Goal: Task Accomplishment & Management: Use online tool/utility

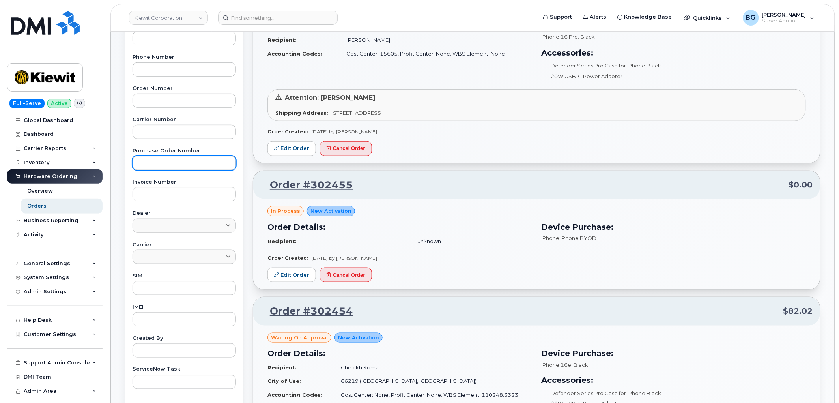
scroll to position [58, 0]
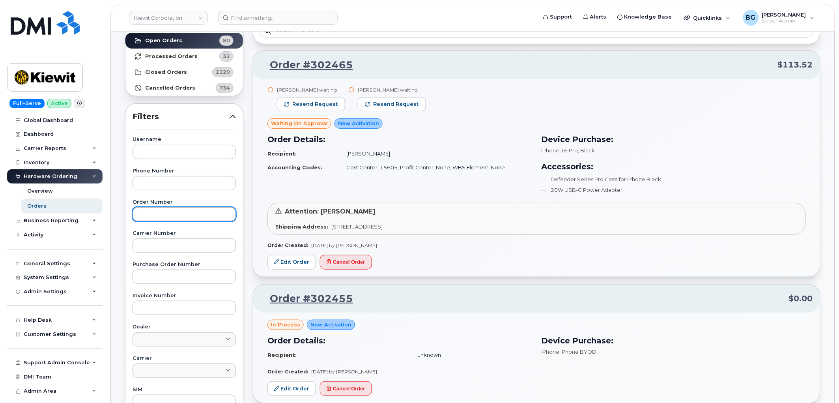
click at [164, 210] on input "text" at bounding box center [184, 214] width 103 height 14
type input "302399"
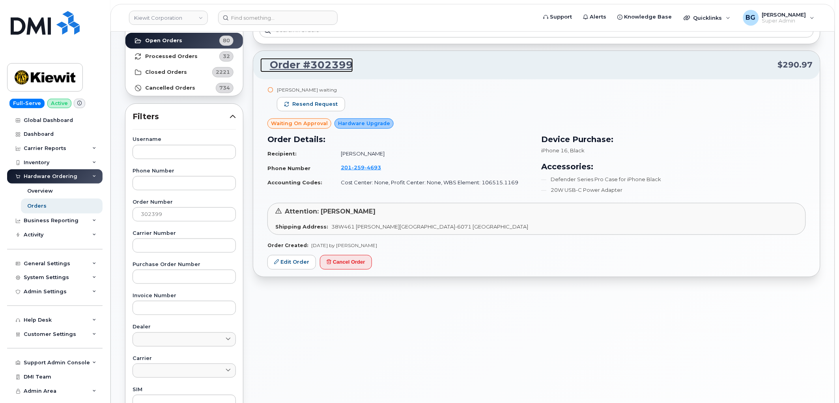
drag, startPoint x: 297, startPoint y: 63, endPoint x: 301, endPoint y: 59, distance: 5.9
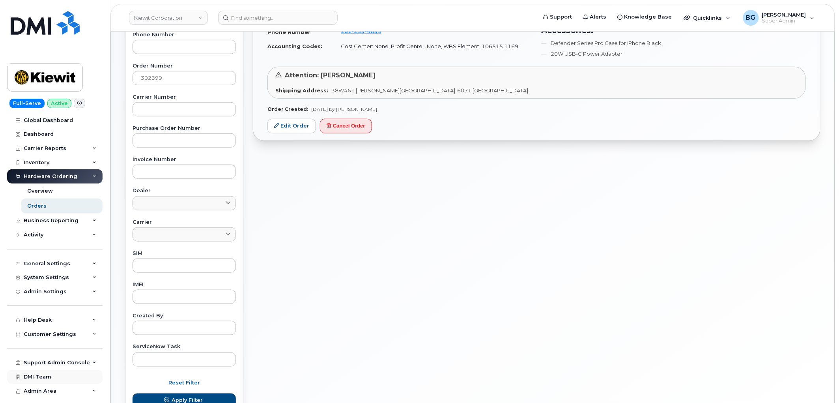
scroll to position [204, 0]
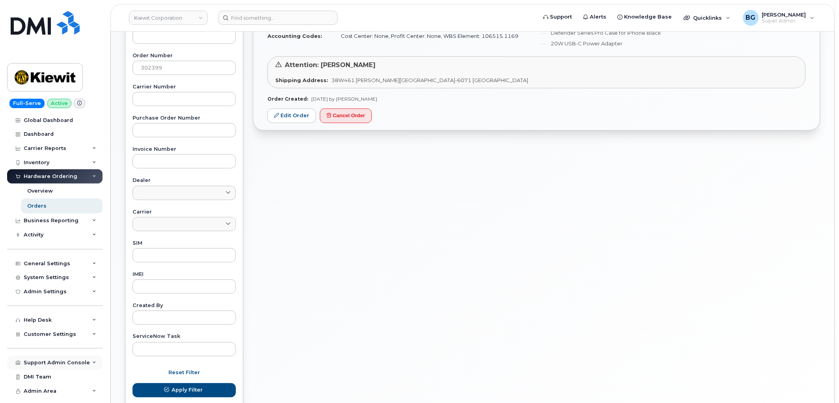
click at [46, 360] on div "Support Admin Console" at bounding box center [57, 362] width 66 height 6
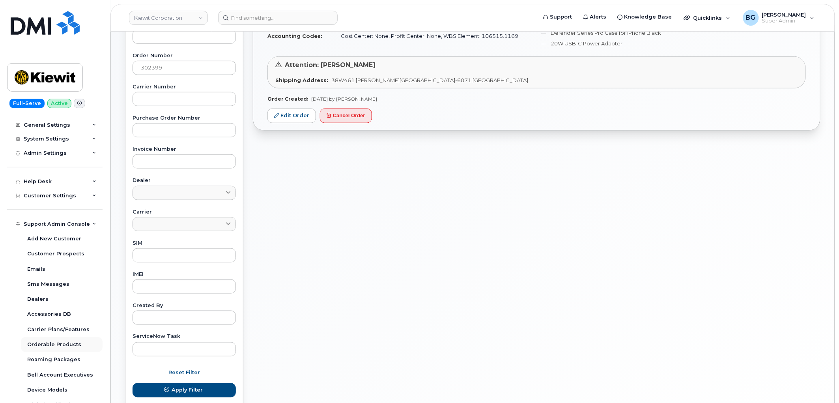
scroll to position [176, 0]
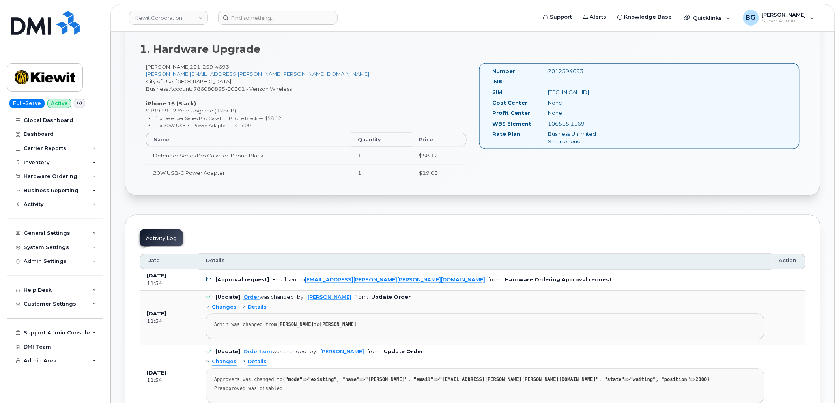
scroll to position [273, 0]
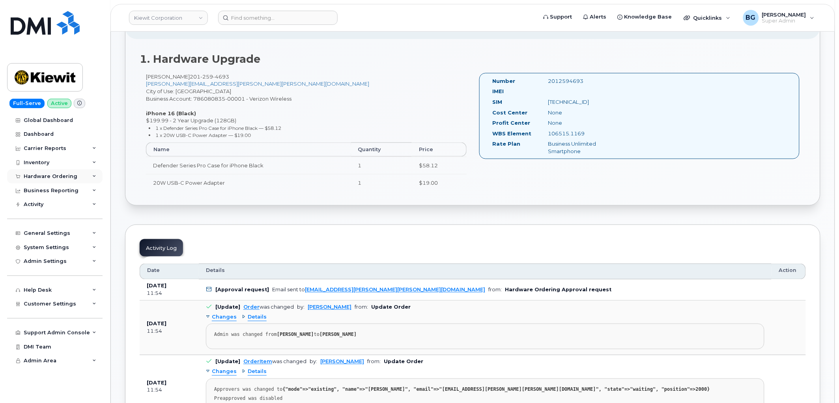
click at [39, 174] on div "Hardware Ordering" at bounding box center [51, 176] width 54 height 6
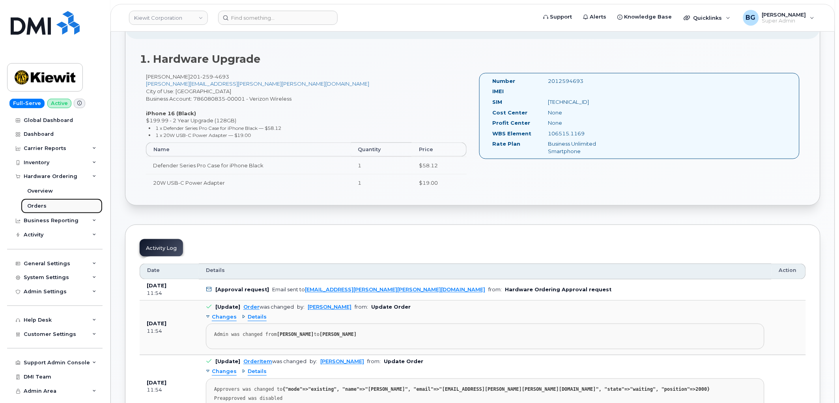
click at [31, 206] on div "Orders" at bounding box center [36, 205] width 19 height 7
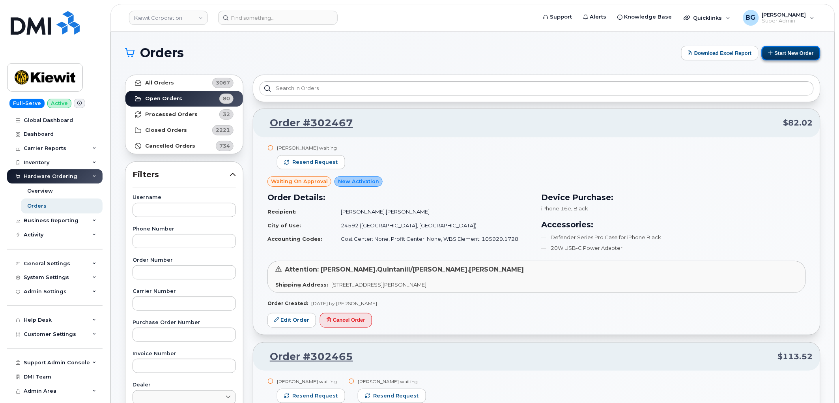
click at [786, 49] on button "Start New Order" at bounding box center [791, 53] width 59 height 15
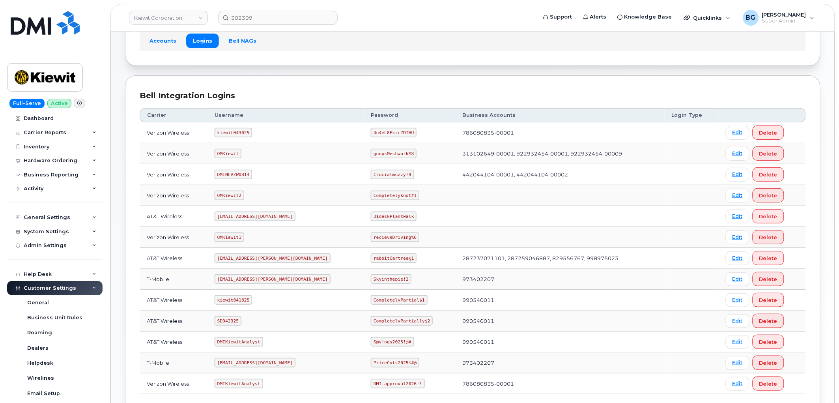
scroll to position [29, 0]
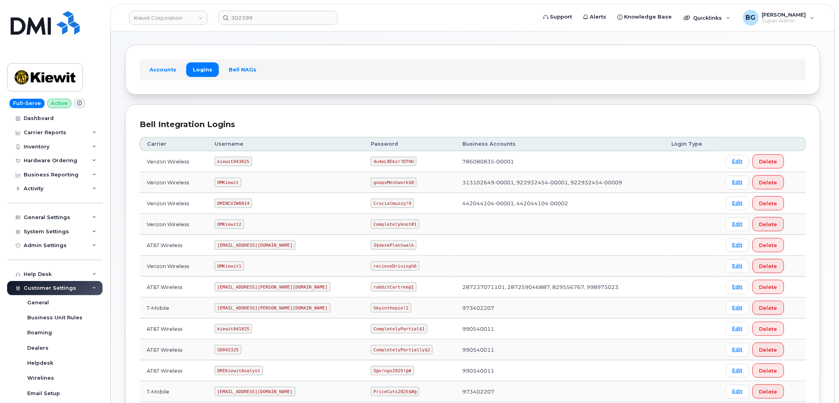
click at [230, 162] on code "kiewit043025" at bounding box center [233, 161] width 37 height 9
copy code "kiewit043025"
click at [371, 161] on code "4u4eL8Ekzr?DTHU" at bounding box center [394, 161] width 46 height 9
drag, startPoint x: 346, startPoint y: 161, endPoint x: 378, endPoint y: 161, distance: 32.0
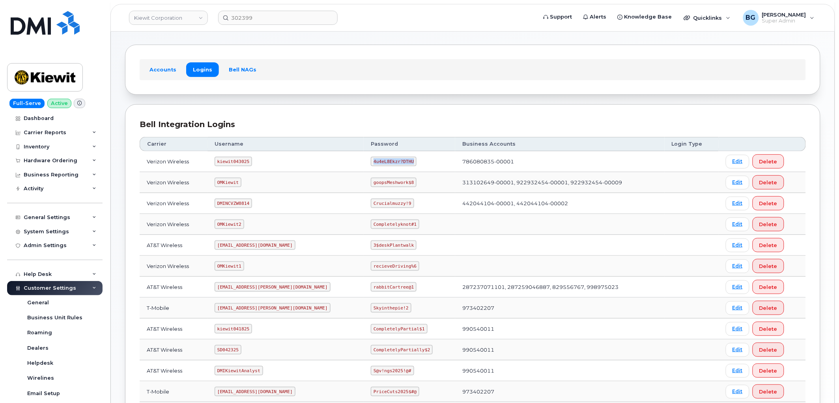
click at [378, 161] on code "4u4eL8Ekzr?DTHU" at bounding box center [394, 161] width 46 height 9
copy code "4u4eL8Ekzr?DTHU"
click at [167, 20] on link "Kiewit Corporation" at bounding box center [168, 18] width 79 height 14
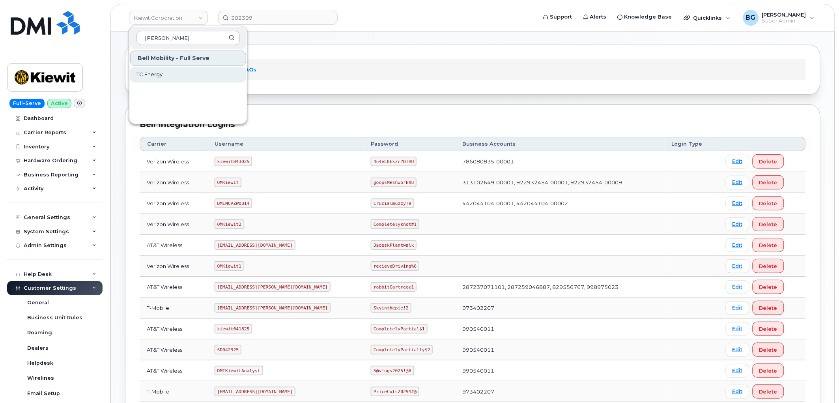
type input "tc ener"
click at [151, 73] on span "TC Energy" at bounding box center [150, 75] width 26 height 8
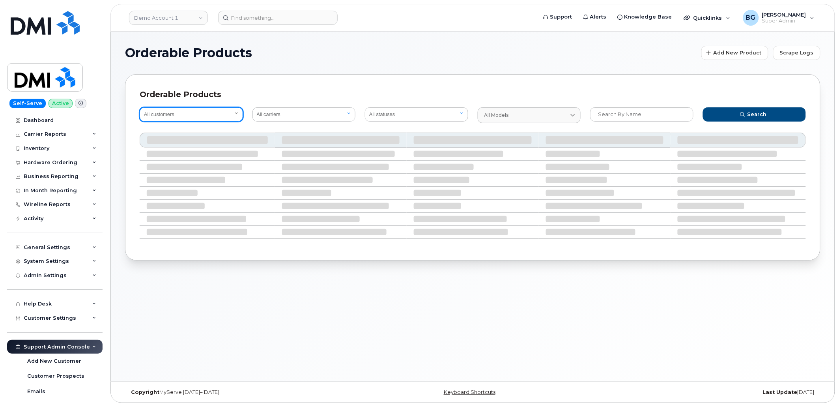
click at [175, 115] on select "All customers" at bounding box center [191, 114] width 103 height 14
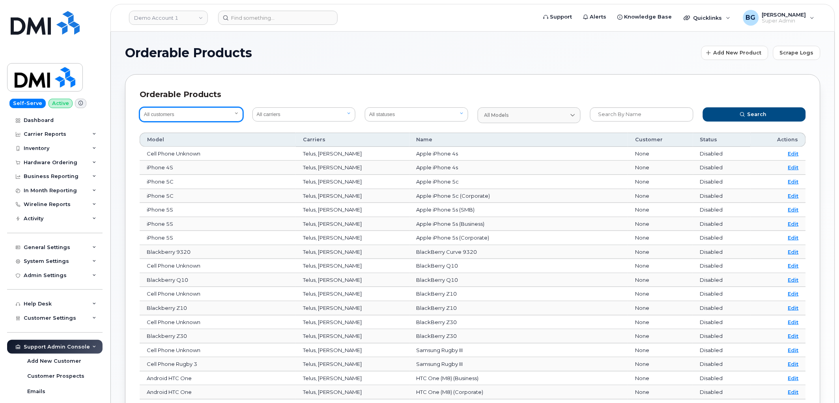
drag, startPoint x: 181, startPoint y: 118, endPoint x: 187, endPoint y: 116, distance: 7.0
click at [181, 118] on select "All customers Acadia Broadcasting Ltd Aecon Construction Group Inc Alberta Heal…" at bounding box center [191, 114] width 103 height 14
click at [176, 112] on select "All customers Acadia Broadcasting Ltd Aecon Construction Group Inc Alberta Heal…" at bounding box center [191, 114] width 103 height 14
select select "0ac1e801-0962-49fa-816d-73c442061bd2"
click at [140, 107] on select "All customers Acadia Broadcasting Ltd Aecon Construction Group Inc Alberta Heal…" at bounding box center [191, 114] width 103 height 14
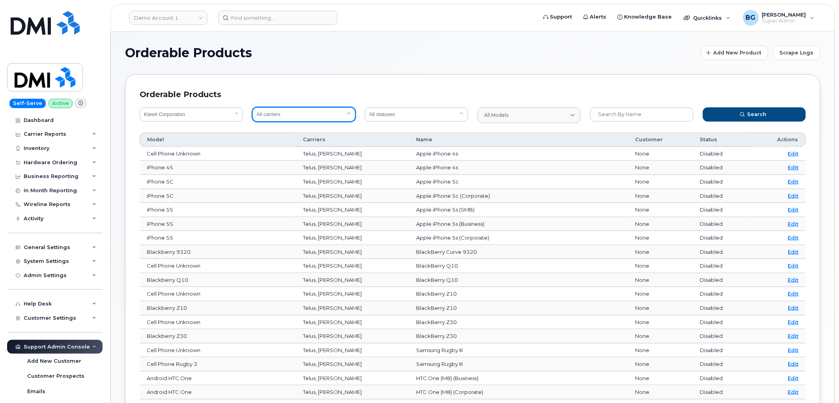
click at [315, 117] on select "All carriers Orange France Telia Verizon Wireless SaskTel Vodafone Italy Rogers…" at bounding box center [303, 114] width 103 height 14
select select "8"
click at [252, 107] on select "All carriers Orange France Telia Verizon Wireless SaskTel Vodafone Italy Rogers…" at bounding box center [303, 114] width 103 height 14
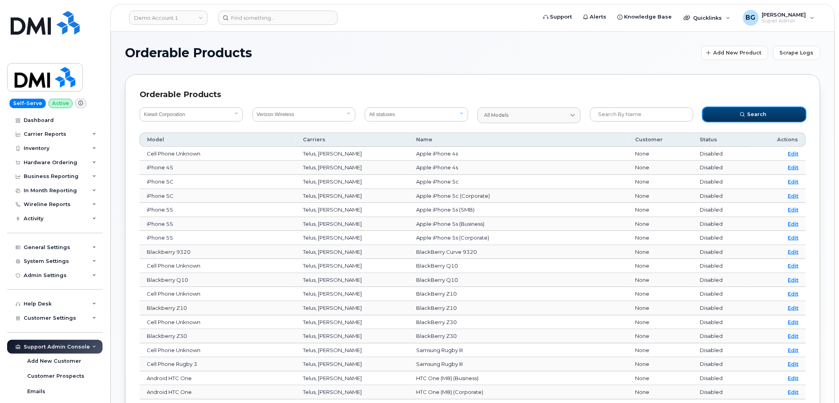
click at [750, 112] on span "Search" at bounding box center [757, 113] width 19 height 7
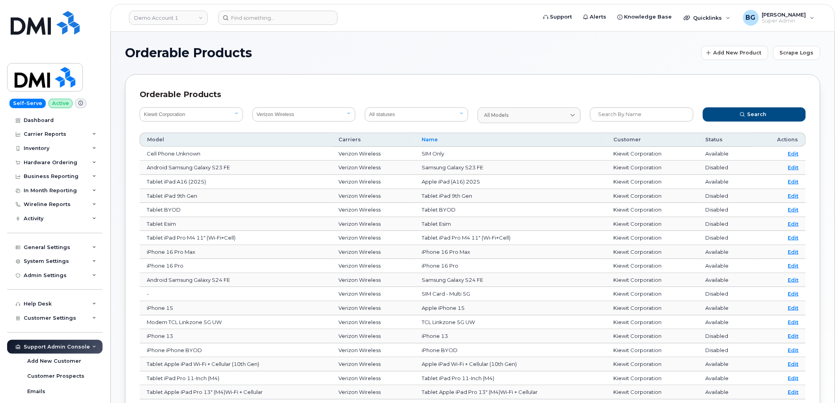
click at [432, 138] on span "Name" at bounding box center [430, 139] width 16 height 7
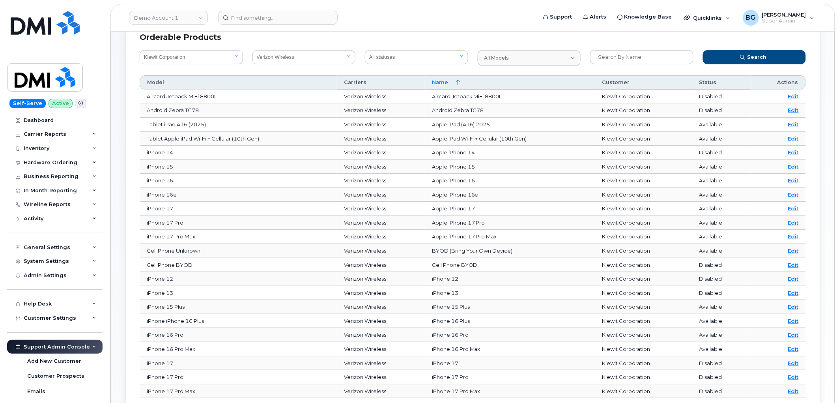
scroll to position [58, 0]
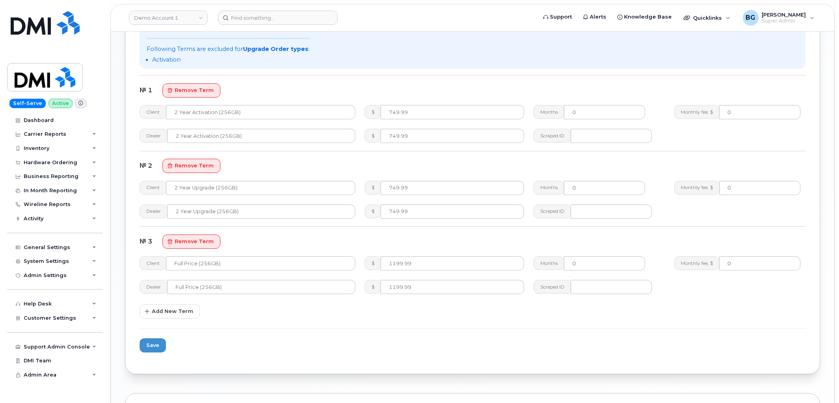
scroll to position [731, 0]
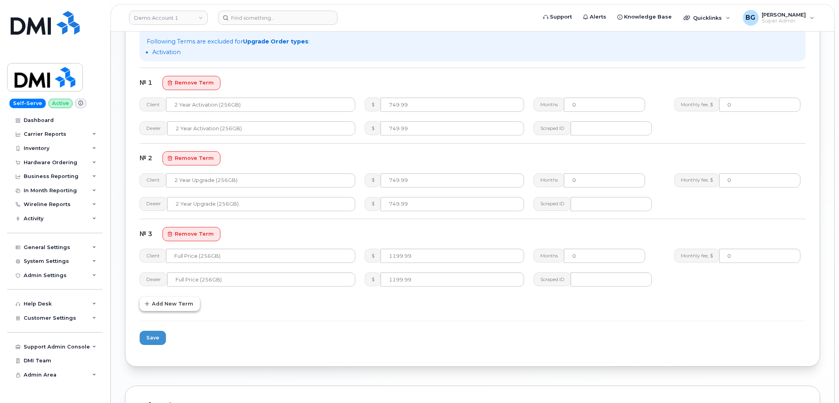
click at [174, 301] on span "Add New Term" at bounding box center [172, 303] width 41 height 7
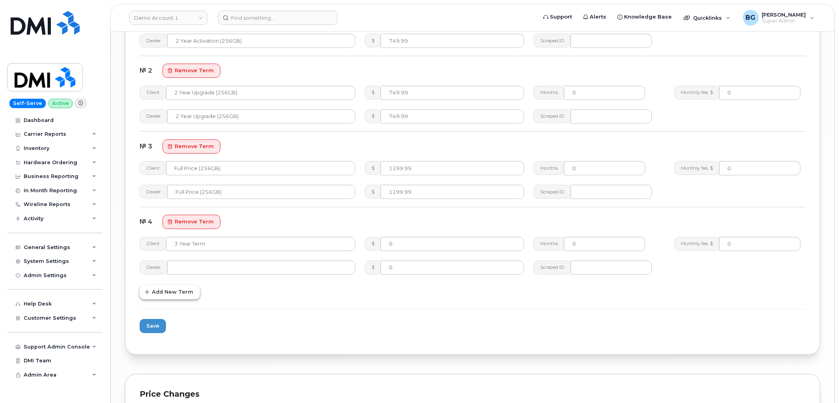
click at [172, 289] on span "Add New Term" at bounding box center [172, 291] width 41 height 7
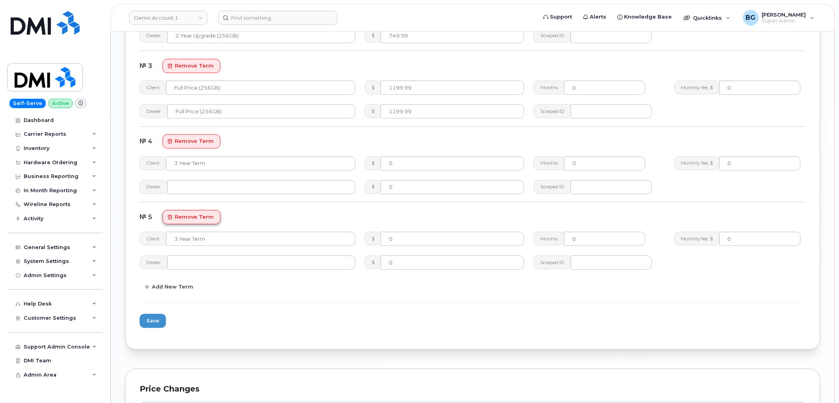
scroll to position [906, 0]
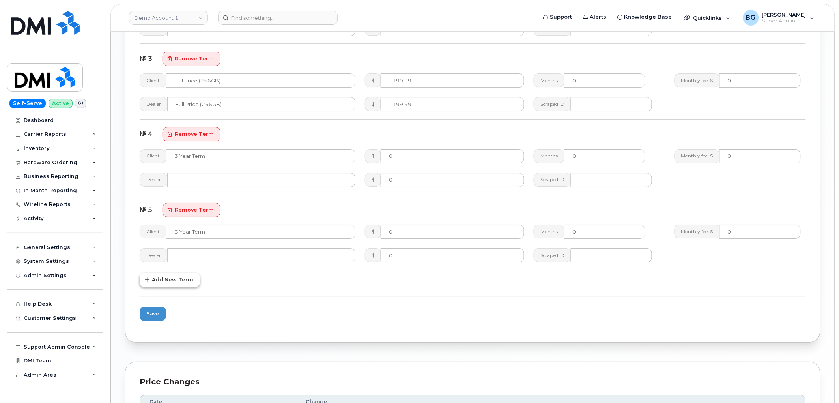
click at [175, 283] on button "Add New Term" at bounding box center [170, 280] width 60 height 14
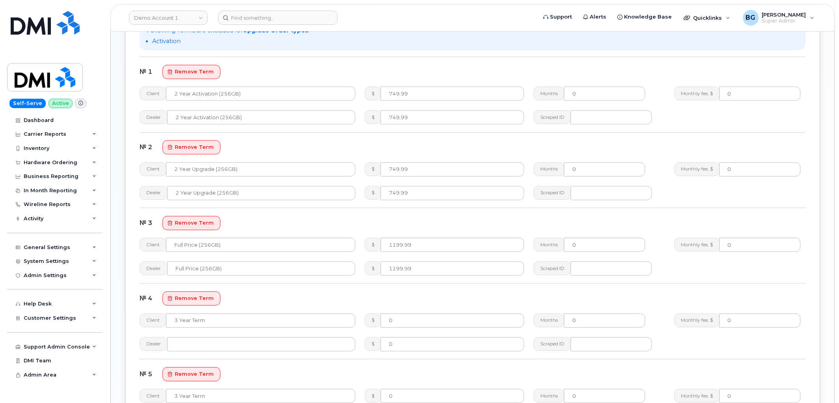
scroll to position [731, 0]
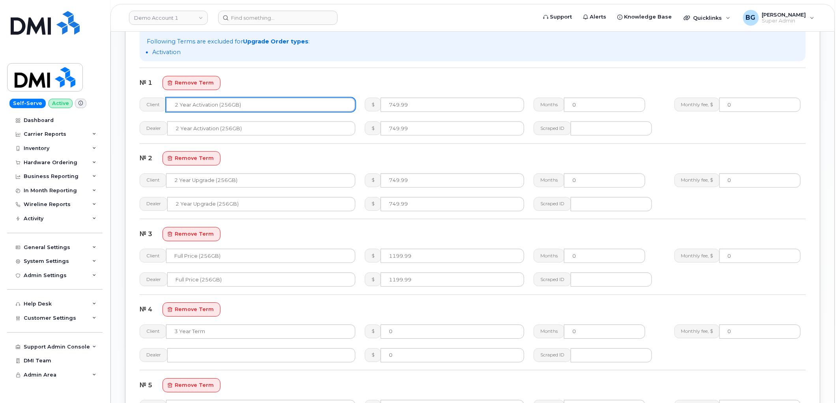
drag, startPoint x: 245, startPoint y: 102, endPoint x: 166, endPoint y: 105, distance: 79.8
click at [166, 105] on div "Client 2 Year Activation (256GB)" at bounding box center [248, 104] width 216 height 14
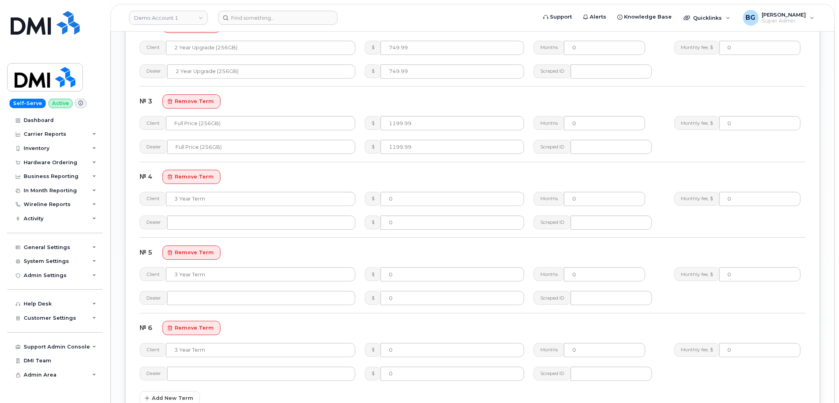
scroll to position [877, 0]
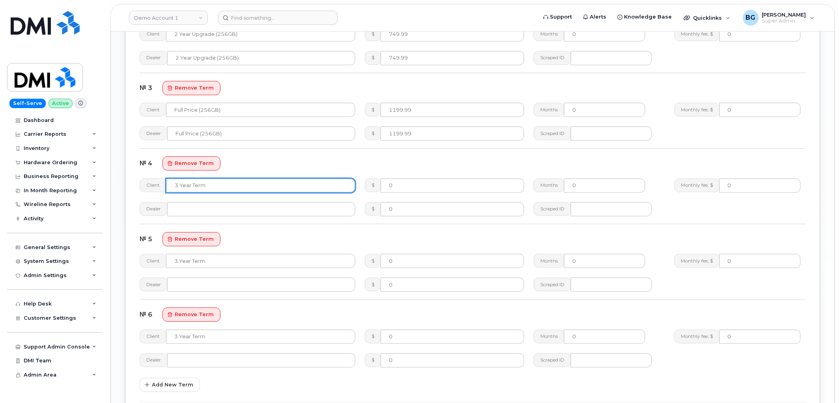
click at [231, 188] on input "text" at bounding box center [260, 185] width 189 height 14
paste input "2 Year Activation (256GB)"
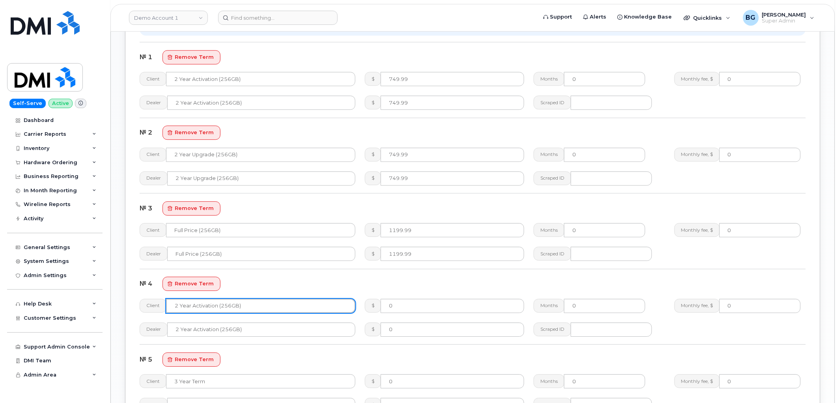
scroll to position [731, 0]
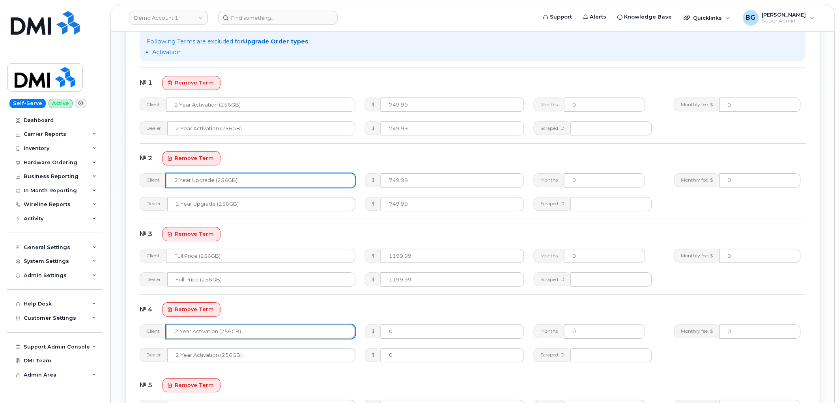
type input "2 Year Activation (256GB)"
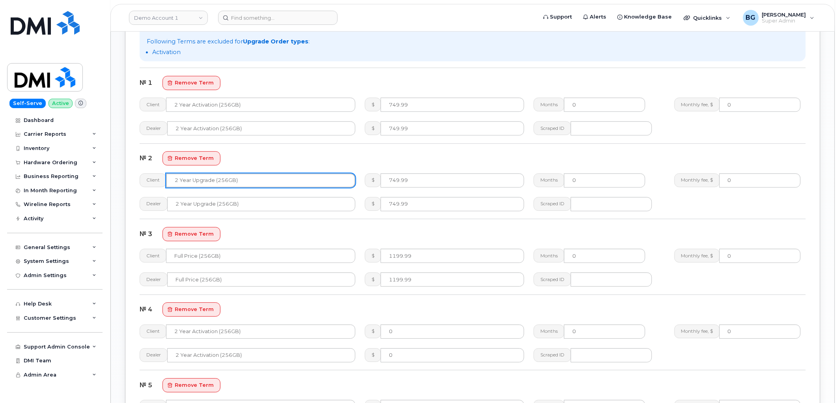
drag, startPoint x: 259, startPoint y: 174, endPoint x: 125, endPoint y: 180, distance: 133.9
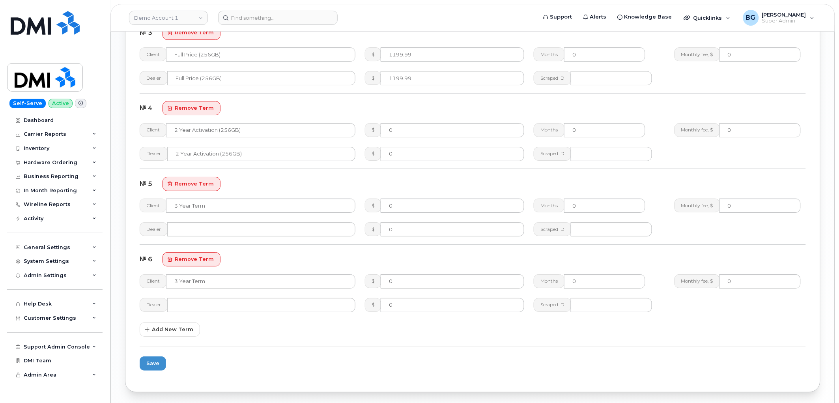
scroll to position [935, 0]
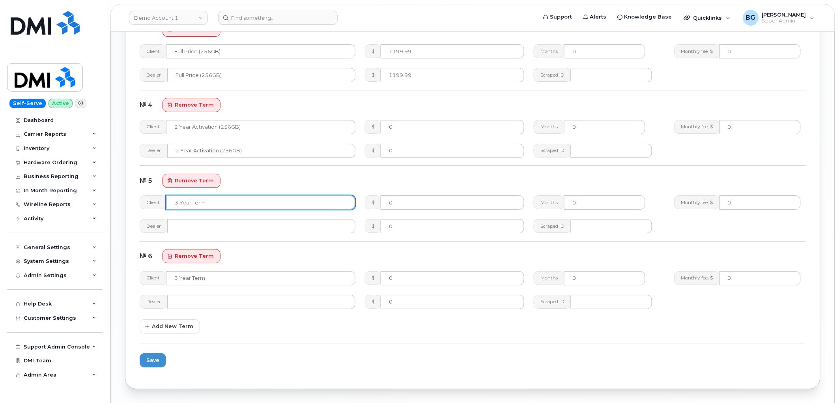
click at [200, 204] on input "text" at bounding box center [260, 202] width 189 height 14
paste input "2 Year Upgrade (256GB)"
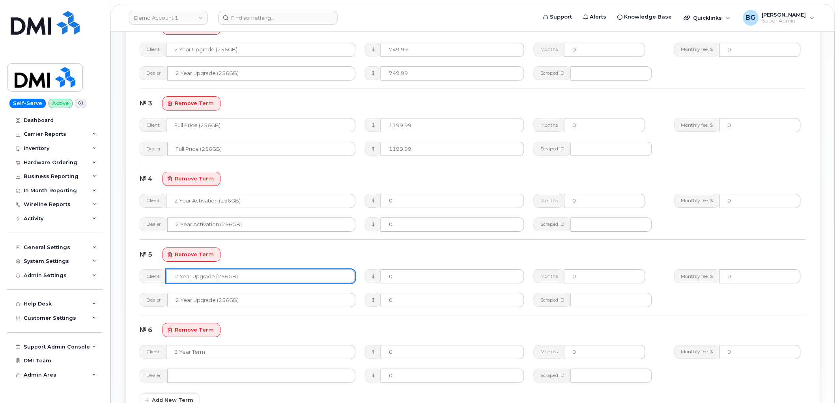
scroll to position [818, 0]
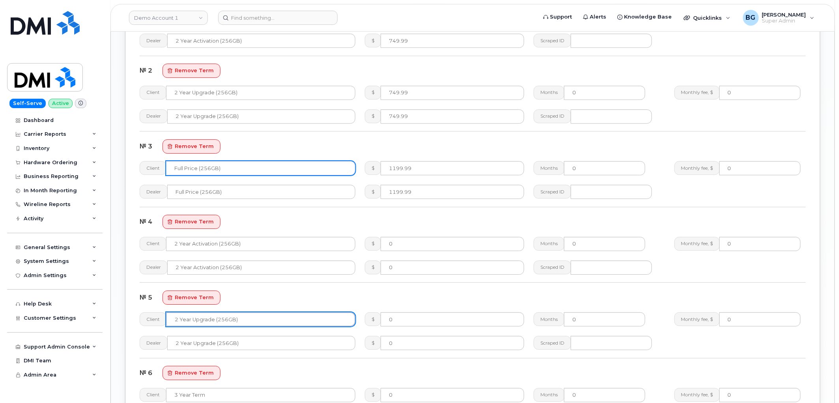
type input "2 Year Upgrade (256GB)"
drag, startPoint x: 228, startPoint y: 168, endPoint x: 162, endPoint y: 170, distance: 65.5
click at [162, 170] on div "Client Full Price (256GB)" at bounding box center [248, 168] width 216 height 14
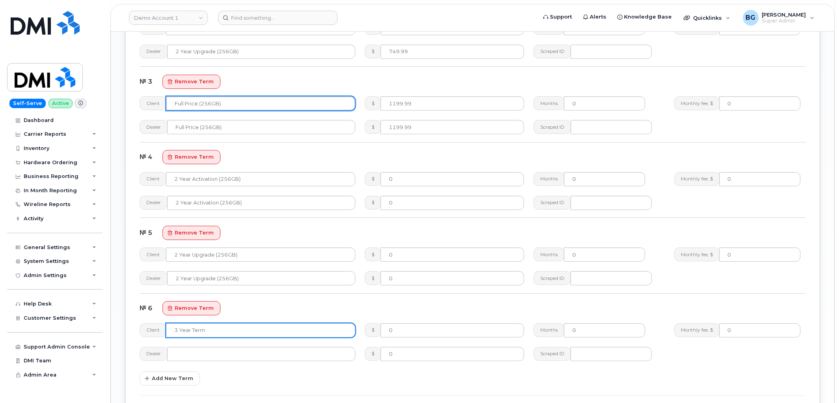
scroll to position [877, 0]
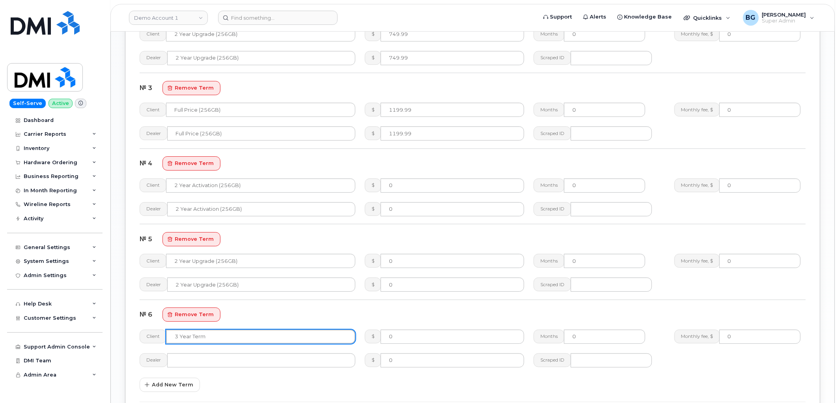
click at [219, 335] on input "text" at bounding box center [260, 336] width 189 height 14
paste input "Full Price (256GB)"
click at [210, 337] on input "Full Price (256GB)" at bounding box center [260, 336] width 189 height 14
type input "Full Price (512GB)"
click at [468, 383] on div "Terms Dealer plan name and price will only be visible in the email to dealer. T…" at bounding box center [473, 113] width 666 height 555
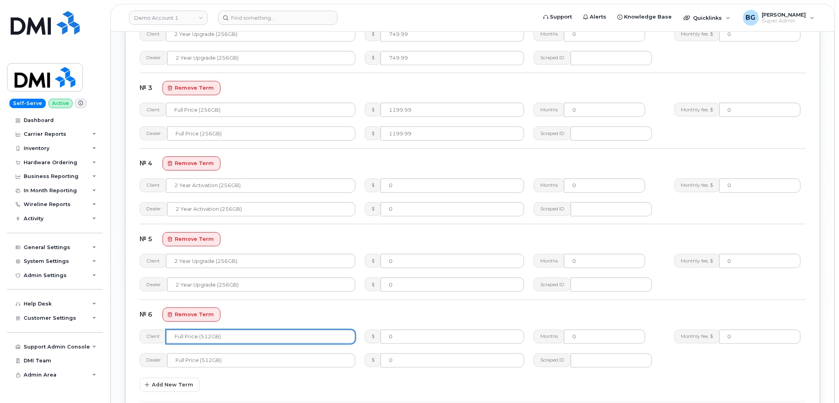
click at [206, 338] on input "Full Price (512GB)" at bounding box center [260, 336] width 189 height 14
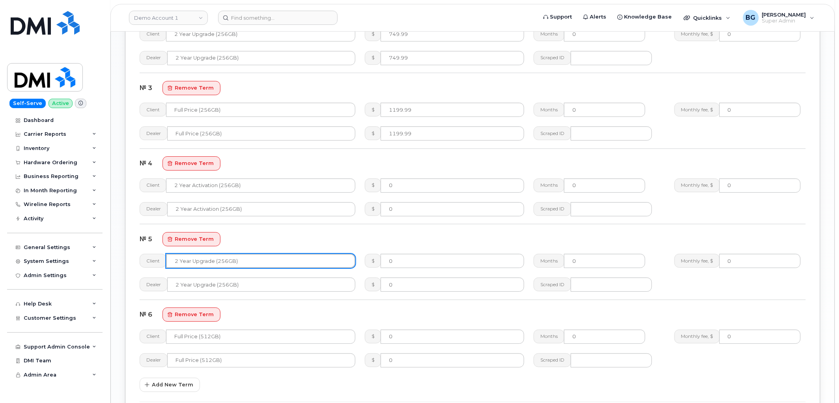
click at [222, 260] on input "2 Year Upgrade (256GB)" at bounding box center [260, 261] width 189 height 14
paste input "512"
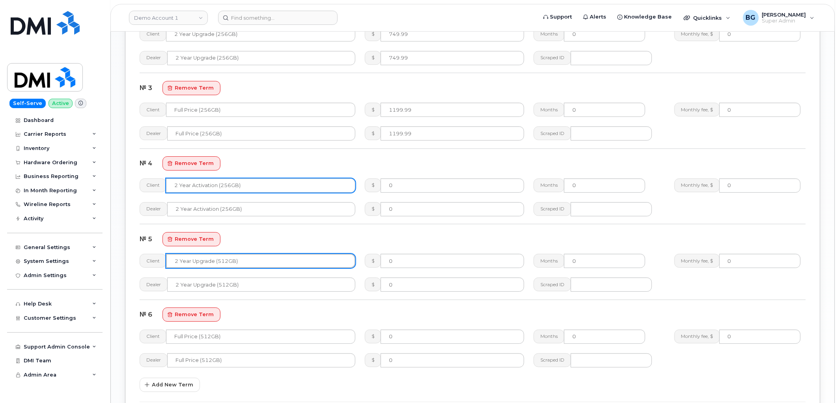
type input "2 Year Upgrade (512GB)"
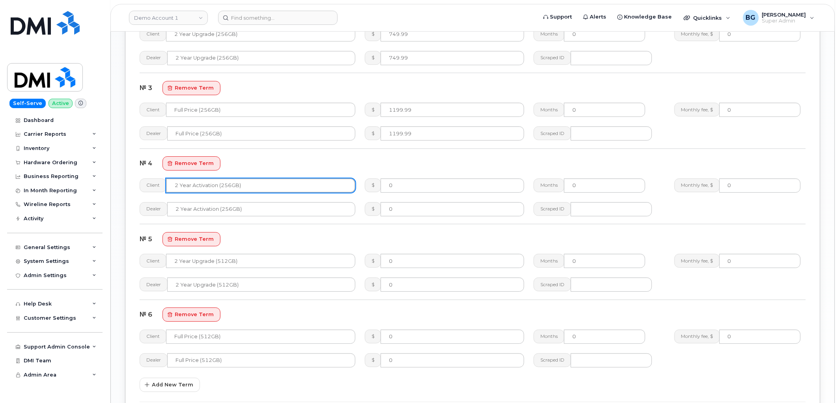
click at [226, 187] on input "2 Year Activation (256GB)" at bounding box center [260, 185] width 189 height 14
paste input "512"
type input "2 Year Activation (512GB)"
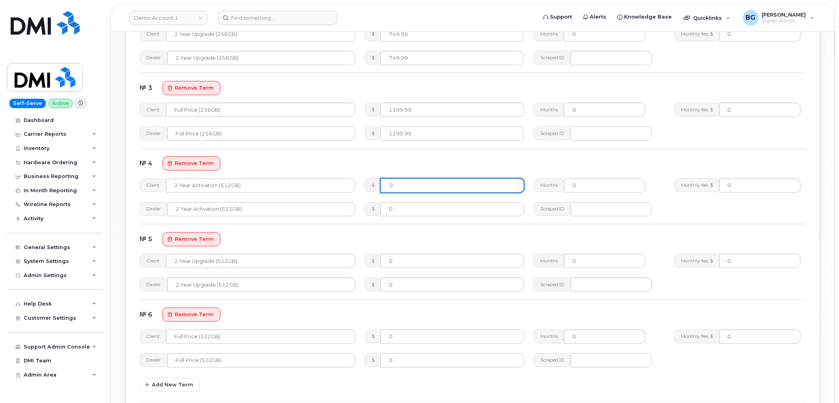
drag, startPoint x: 410, startPoint y: 186, endPoint x: 389, endPoint y: 189, distance: 20.4
click at [389, 189] on input "0" at bounding box center [453, 185] width 144 height 14
drag, startPoint x: 425, startPoint y: 187, endPoint x: 313, endPoint y: 196, distance: 112.0
click at [318, 189] on div "Client 2 Year Activation (512GB) $ 949.99 Months 0 Monthly fee, $ 0" at bounding box center [473, 186] width 676 height 24
type input "949.99"
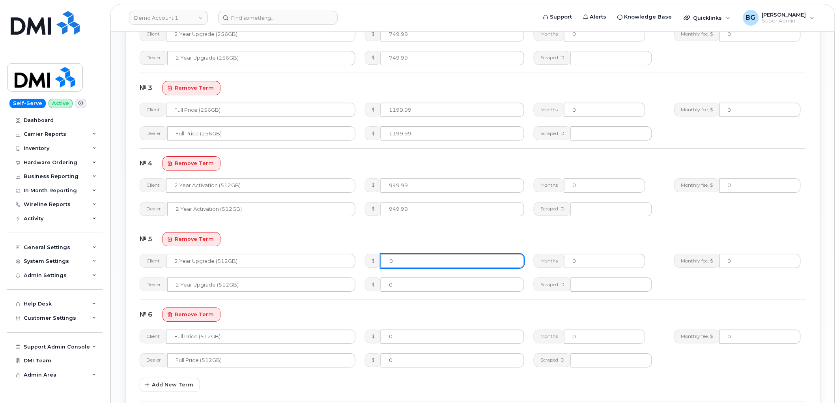
click at [405, 260] on input "0" at bounding box center [453, 261] width 144 height 14
paste input "949.99"
type input "949.99"
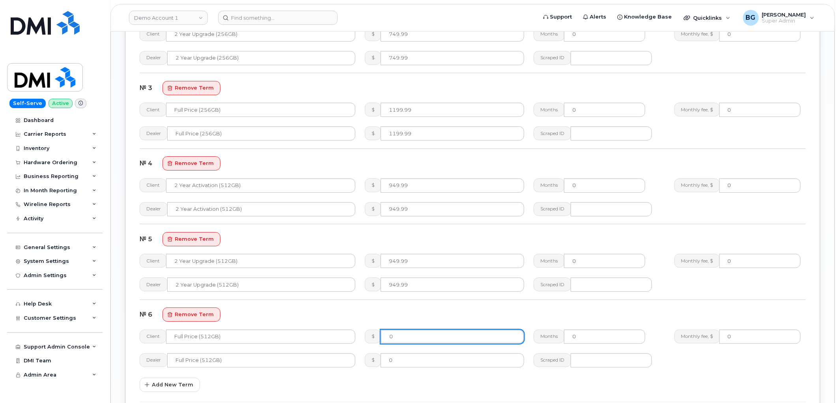
click at [417, 338] on input "0" at bounding box center [453, 336] width 144 height 14
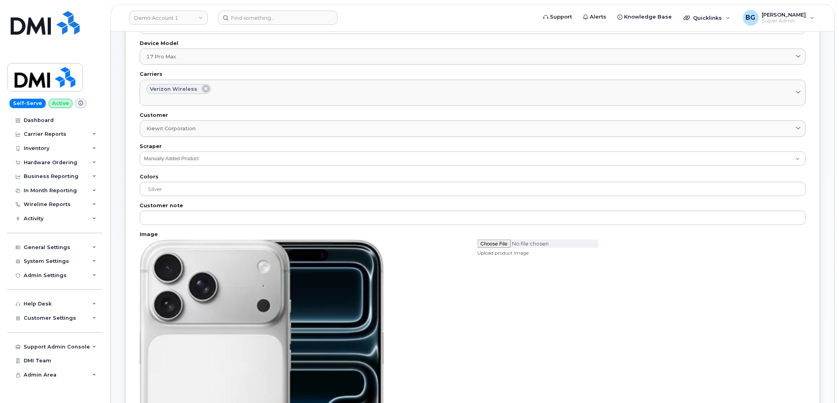
scroll to position [137, 0]
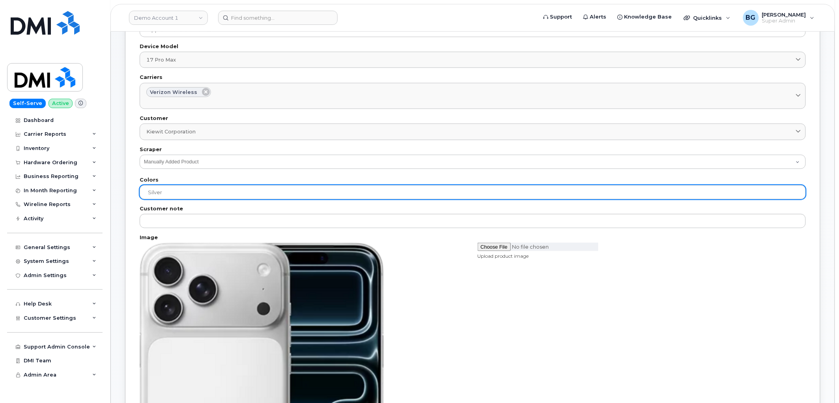
type input "1399.99"
click at [184, 191] on input "Silver" at bounding box center [473, 192] width 666 height 14
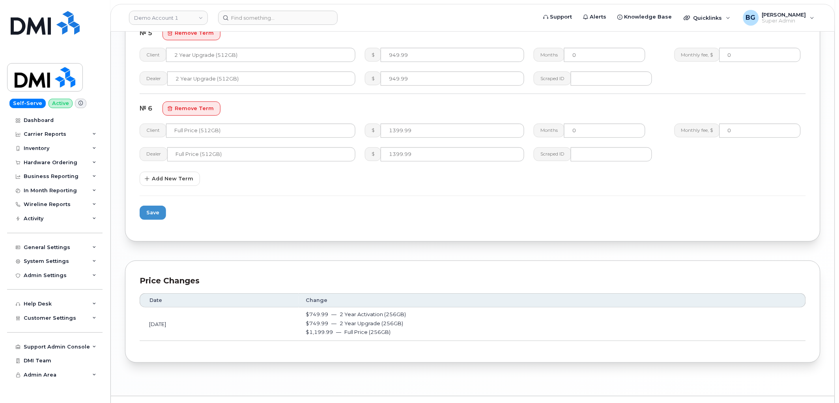
scroll to position [1101, 0]
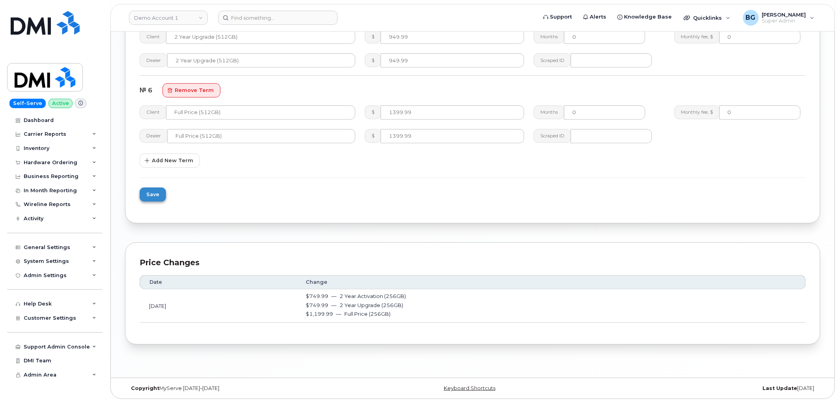
type input "Silver, Blue"
click at [150, 192] on span "Save" at bounding box center [152, 194] width 13 height 7
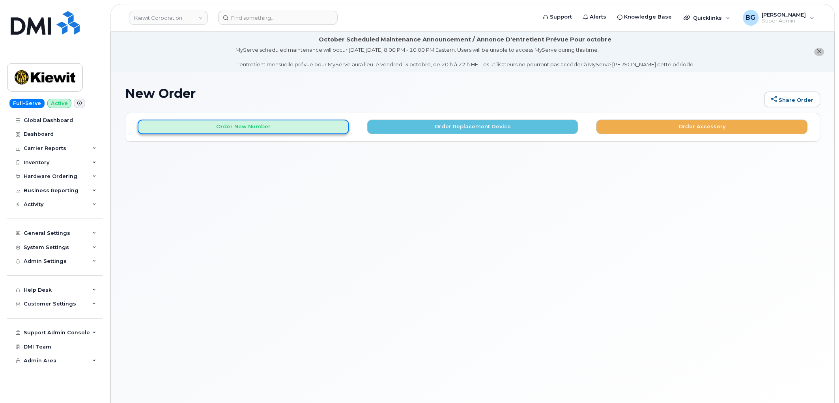
click at [249, 127] on button "Order New Number" at bounding box center [243, 127] width 211 height 15
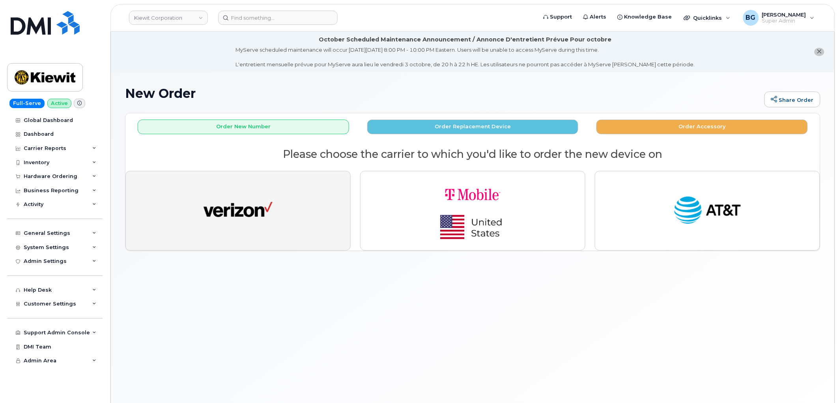
click at [238, 211] on img "button" at bounding box center [238, 211] width 69 height 36
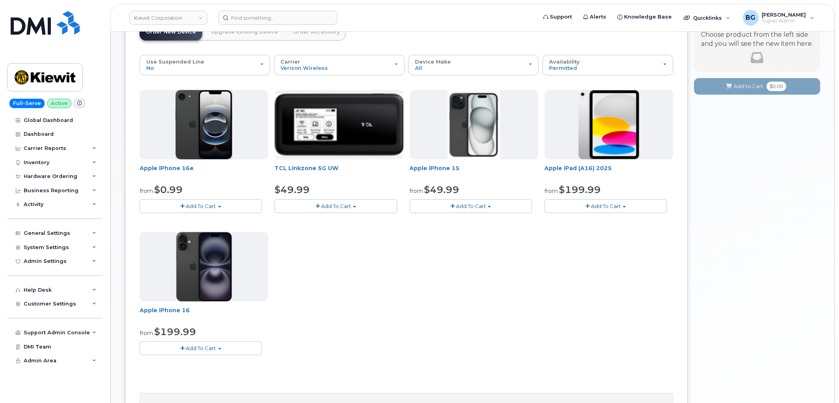
scroll to position [117, 0]
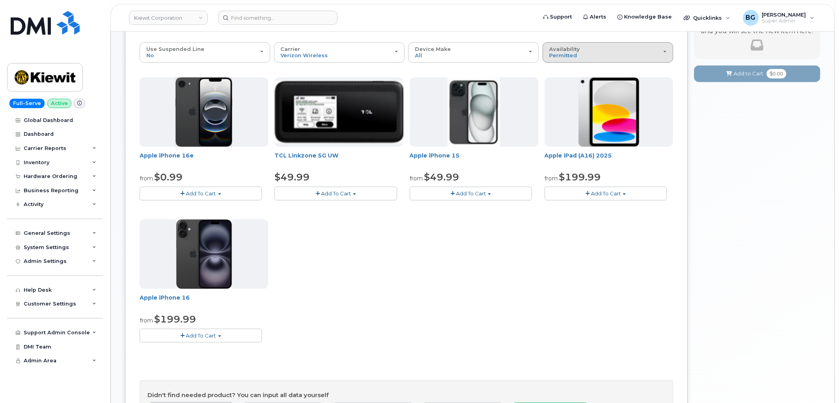
click at [592, 57] on div "Availability Permitted All" at bounding box center [608, 52] width 117 height 12
click at [558, 81] on label "All" at bounding box center [553, 83] width 17 height 9
click at [0, 0] on input "All" at bounding box center [0, 0] width 0 height 0
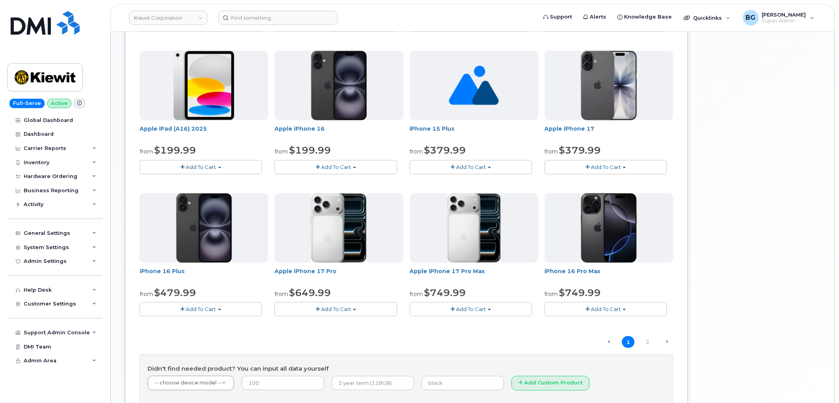
scroll to position [438, 0]
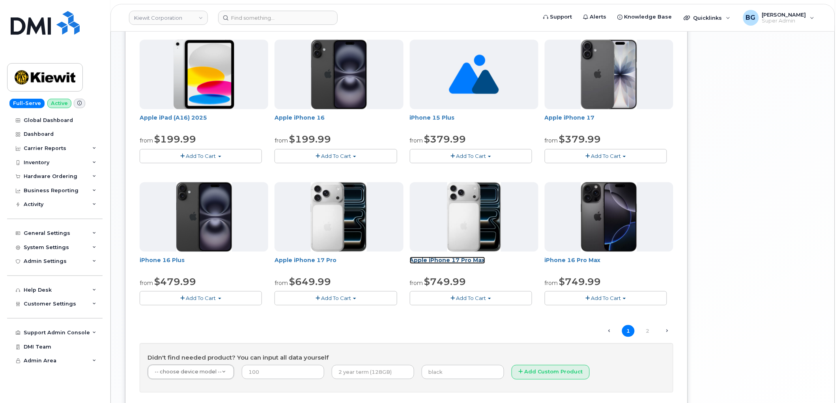
click at [463, 261] on link "Apple iPhone 17 Pro Max" at bounding box center [447, 260] width 75 height 7
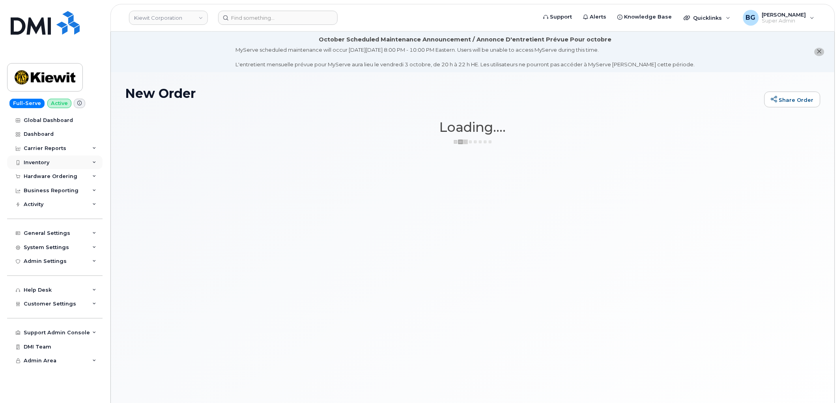
click at [41, 161] on div "Inventory" at bounding box center [37, 162] width 26 height 6
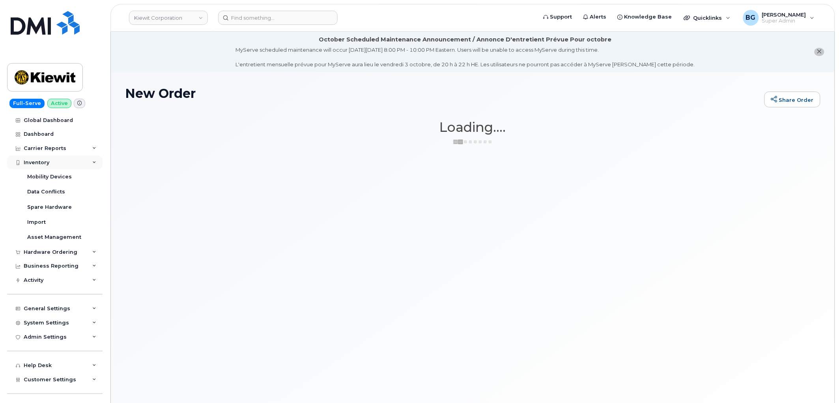
click at [41, 161] on div "Inventory" at bounding box center [37, 162] width 26 height 6
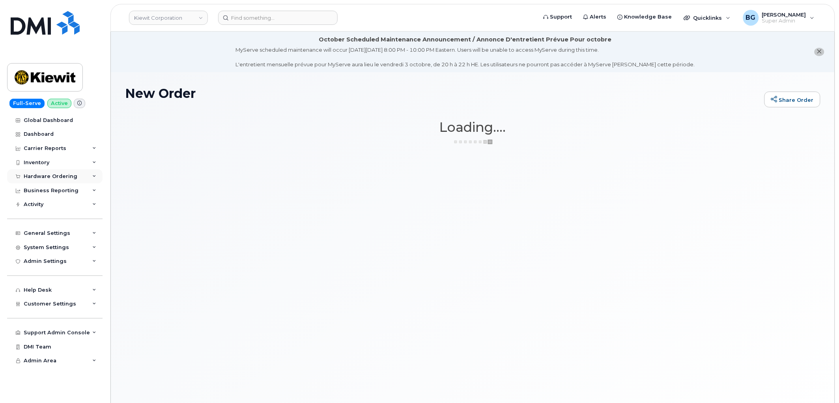
click at [44, 173] on div "Hardware Ordering" at bounding box center [51, 176] width 54 height 6
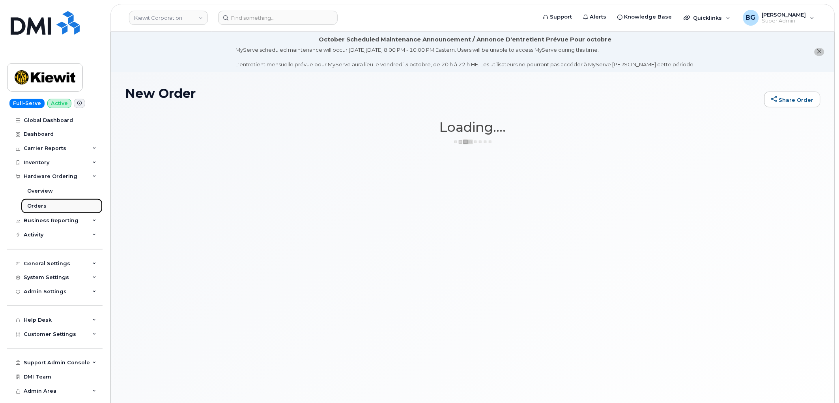
click at [36, 208] on div "Orders" at bounding box center [36, 205] width 19 height 7
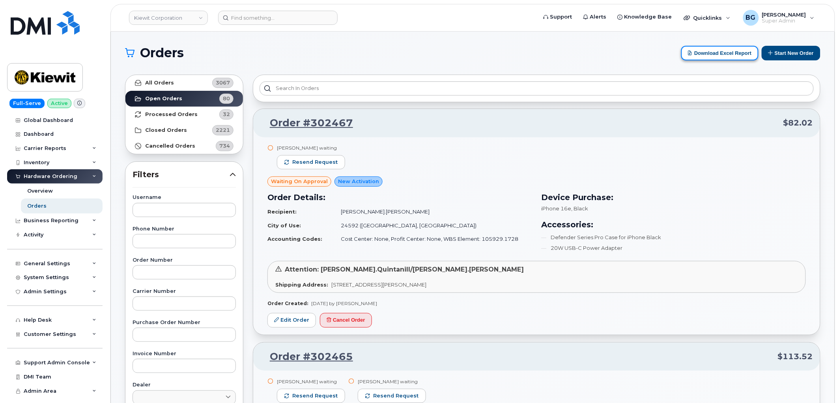
click at [722, 53] on button "Download Excel Report" at bounding box center [719, 53] width 77 height 15
click at [782, 54] on button "Start New Order" at bounding box center [791, 53] width 59 height 15
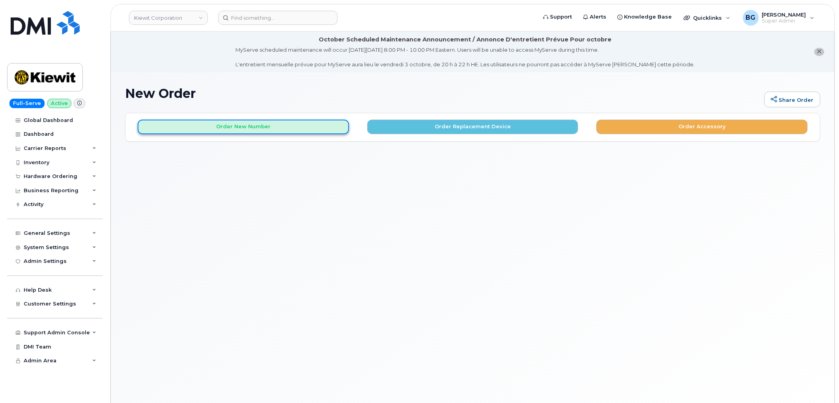
click at [259, 132] on button "Order New Number" at bounding box center [243, 127] width 211 height 15
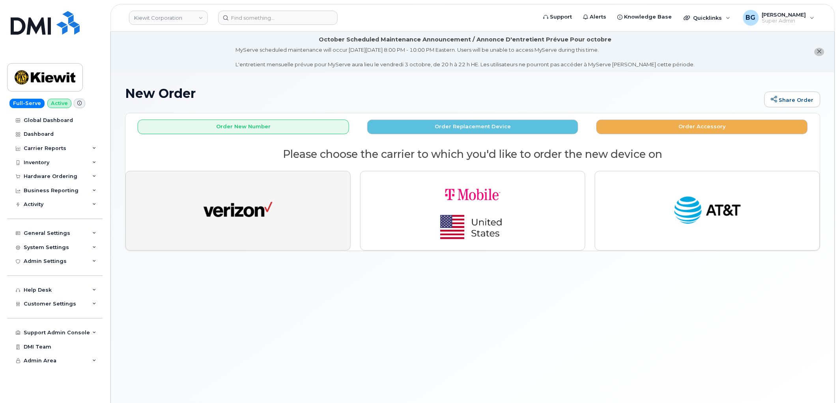
click at [232, 218] on img "button" at bounding box center [238, 211] width 69 height 36
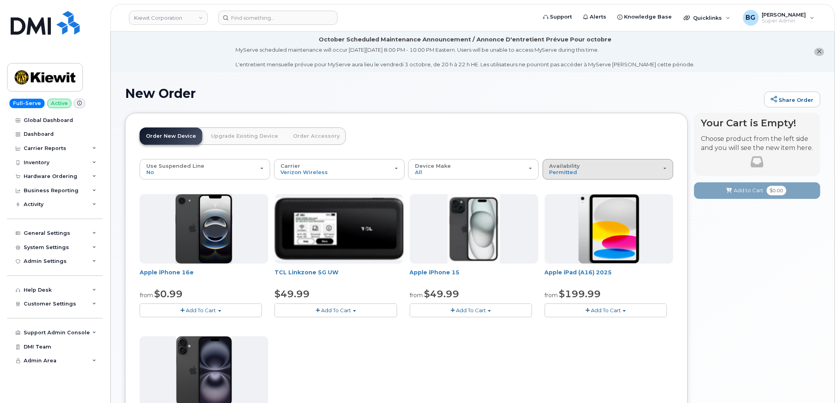
click at [581, 163] on button "Availability Permitted All" at bounding box center [608, 169] width 131 height 21
click at [561, 198] on label "All" at bounding box center [553, 200] width 17 height 9
click at [0, 0] on input "All" at bounding box center [0, 0] width 0 height 0
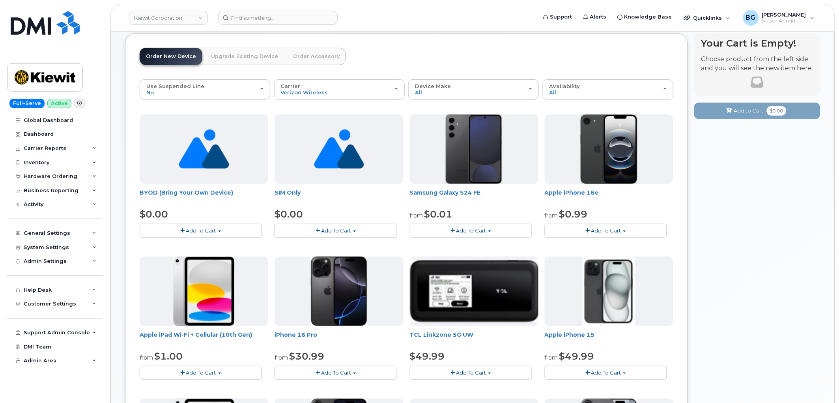
scroll to position [503, 0]
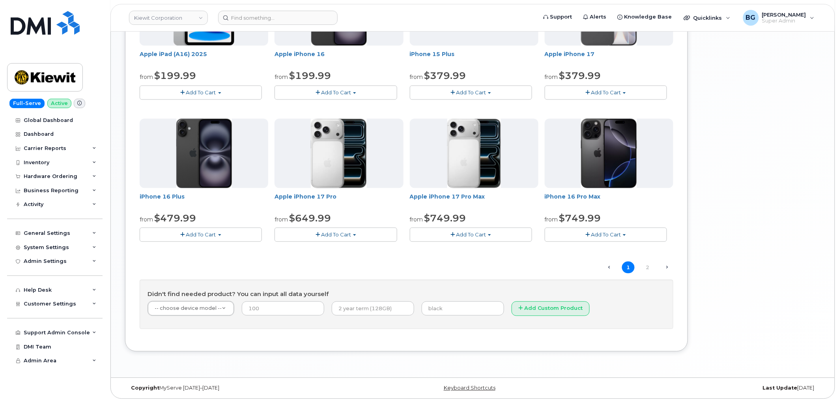
click at [479, 235] on span "Add To Cart" at bounding box center [471, 235] width 30 height 6
click at [464, 266] on link "$949.99 - 2 Year Activation (512GB)" at bounding box center [466, 269] width 109 height 10
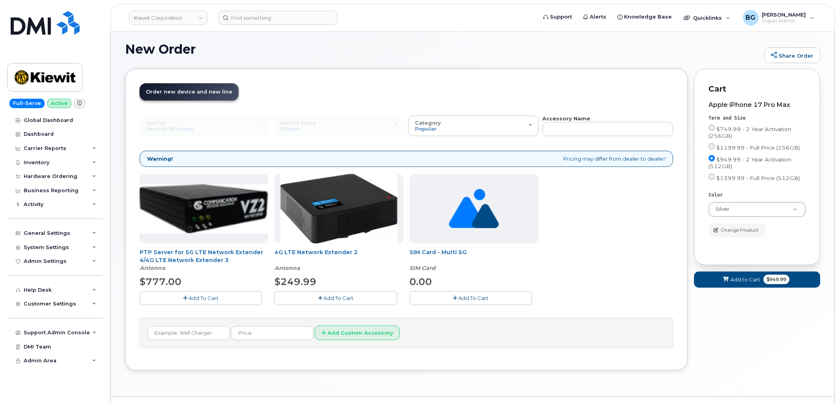
scroll to position [64, 0]
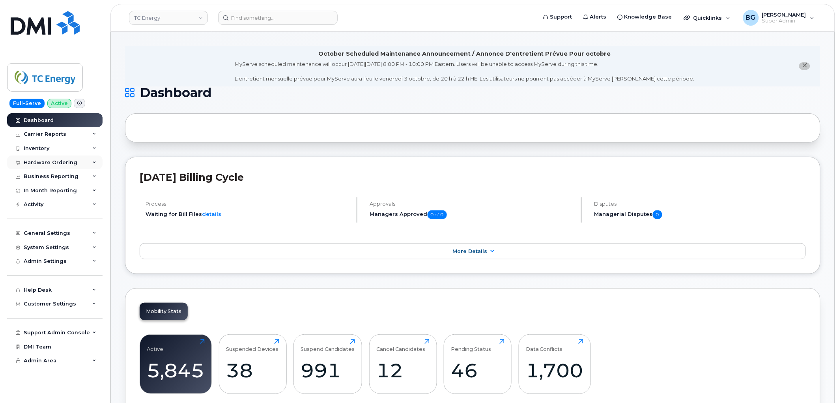
click at [42, 160] on div "Hardware Ordering" at bounding box center [51, 162] width 54 height 6
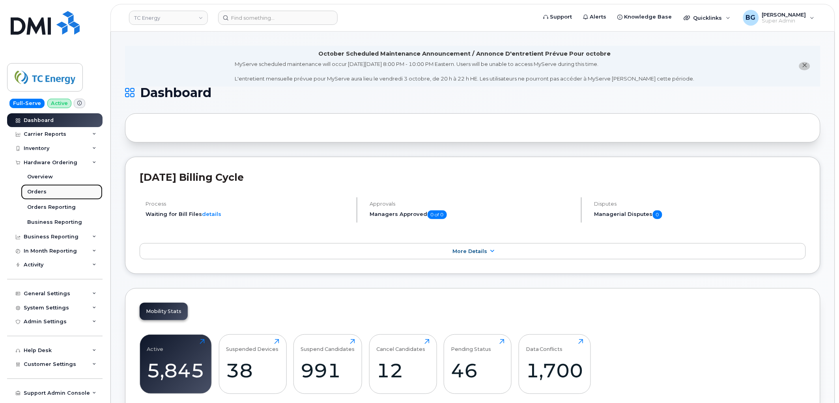
click at [35, 188] on div "Orders" at bounding box center [36, 191] width 19 height 7
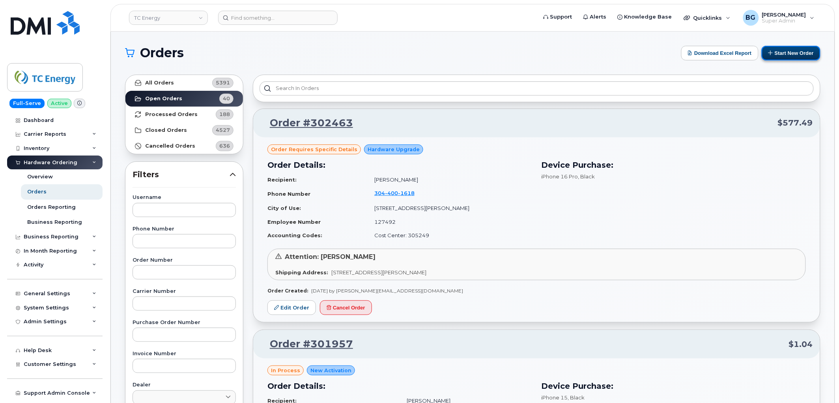
click at [787, 58] on button "Start New Order" at bounding box center [791, 53] width 59 height 15
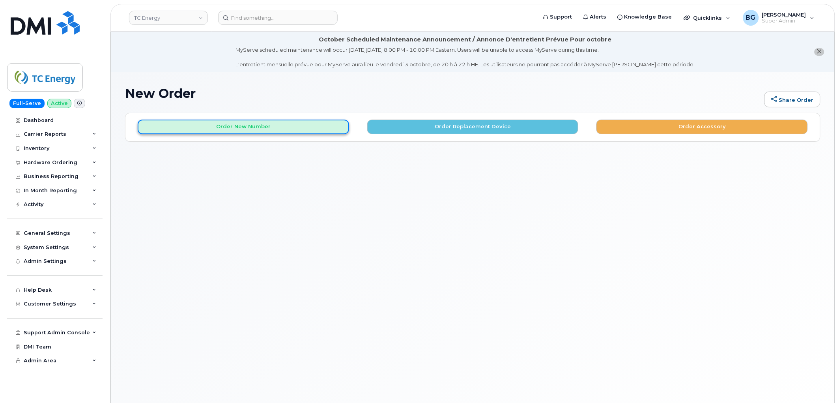
click at [208, 125] on button "Order New Number" at bounding box center [243, 127] width 211 height 15
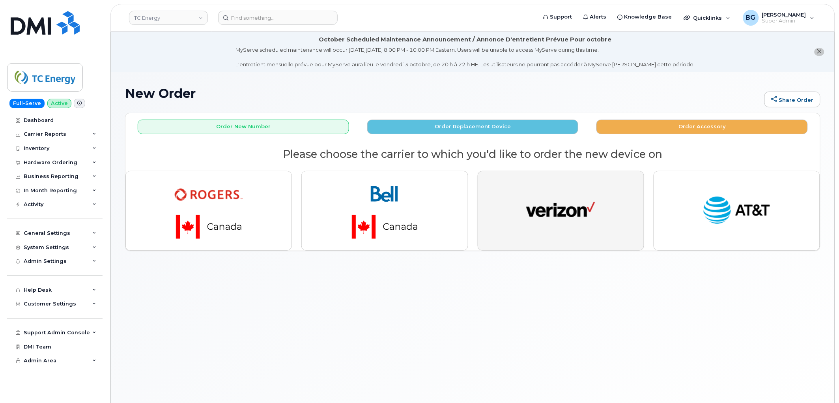
click at [540, 218] on img "button" at bounding box center [560, 211] width 69 height 36
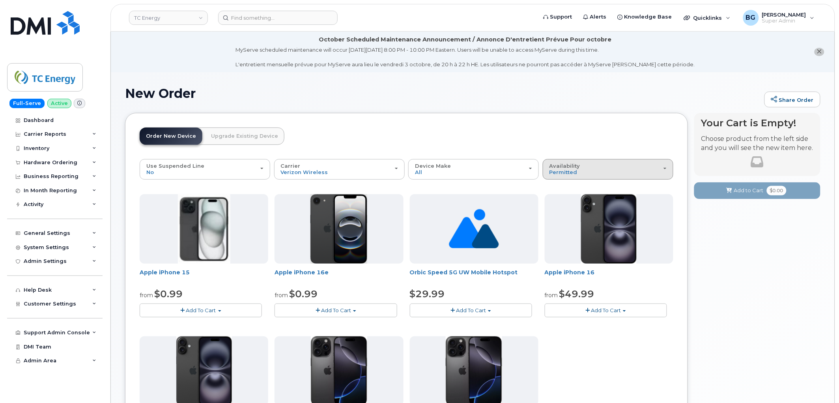
click at [574, 167] on span "Availability" at bounding box center [565, 166] width 31 height 6
click at [559, 199] on label "All" at bounding box center [553, 200] width 17 height 9
click at [0, 0] on input "All" at bounding box center [0, 0] width 0 height 0
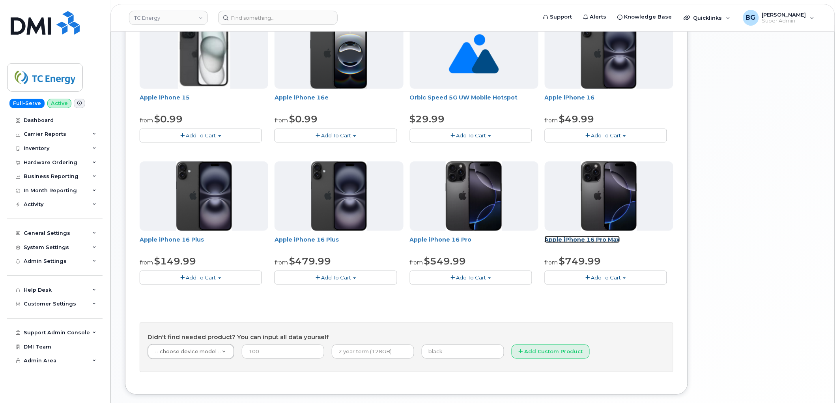
scroll to position [175, 0]
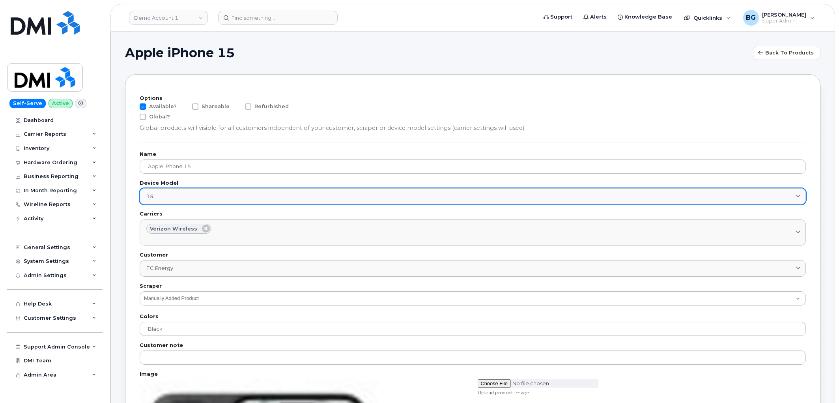
click at [372, 190] on link "15" at bounding box center [473, 196] width 666 height 16
click at [396, 192] on link "15" at bounding box center [473, 196] width 666 height 16
click at [397, 192] on link "15" at bounding box center [473, 196] width 666 height 16
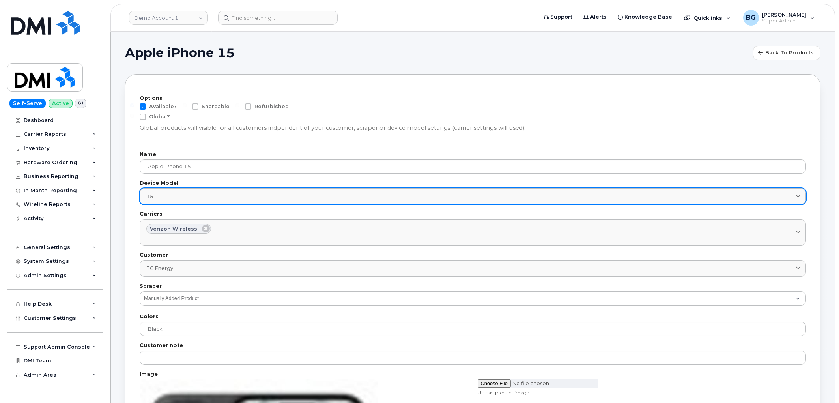
click at [422, 194] on div "15" at bounding box center [472, 196] width 653 height 7
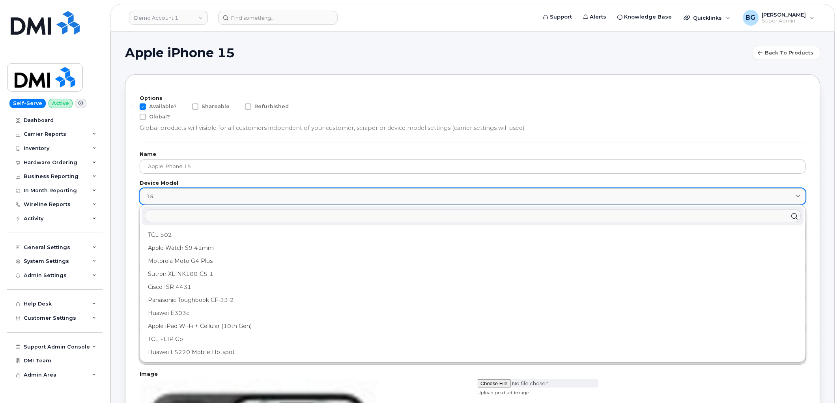
scroll to position [613, 0]
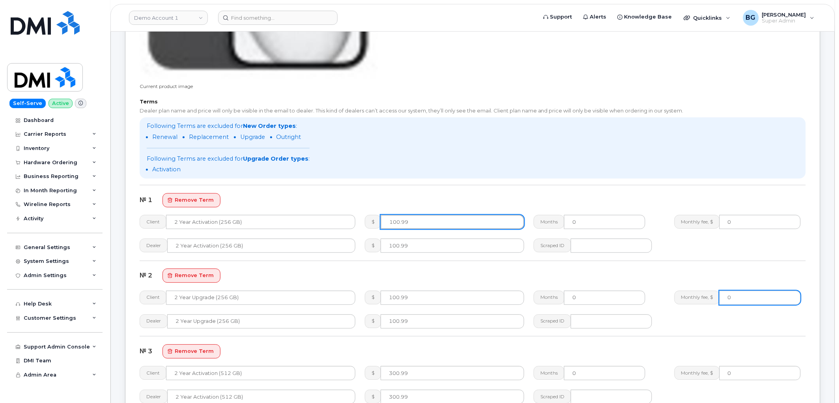
click at [397, 220] on input "100.99" at bounding box center [453, 222] width 144 height 14
click at [396, 223] on input "100.99" at bounding box center [453, 222] width 144 height 14
click at [400, 220] on input "100.99" at bounding box center [453, 222] width 144 height 14
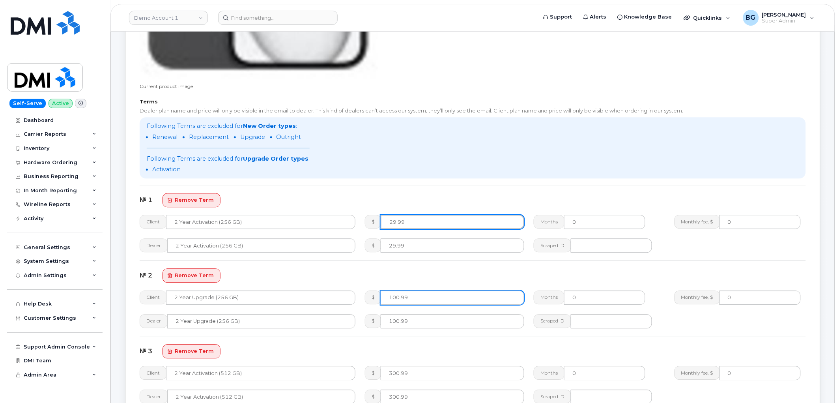
type input "29.99"
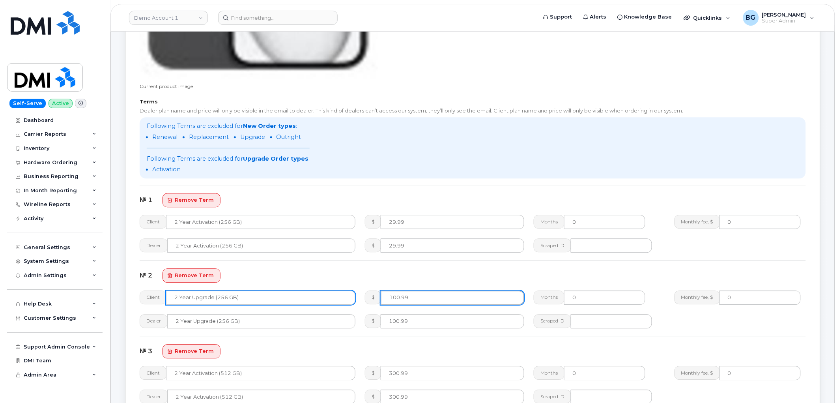
drag, startPoint x: 408, startPoint y: 298, endPoint x: 353, endPoint y: 297, distance: 55.2
click at [353, 297] on div "Client 2 Year Upgrade (256 GB) $ 100.99 Months 0 Monthly fee, $ 0" at bounding box center [473, 298] width 676 height 24
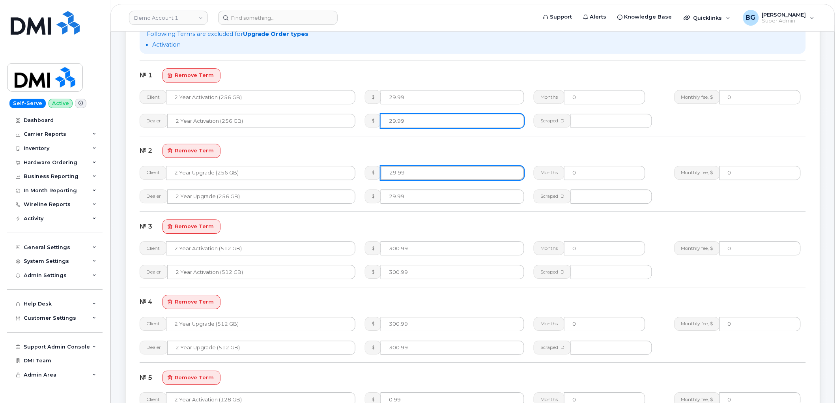
scroll to position [731, 0]
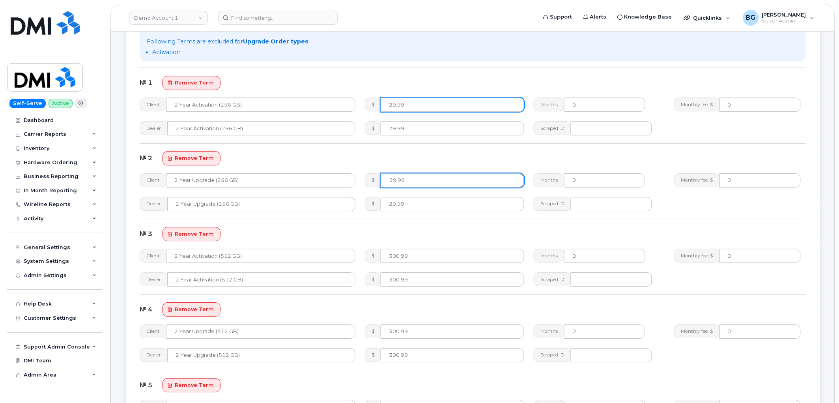
type input "29.99"
drag, startPoint x: 407, startPoint y: 103, endPoint x: 381, endPoint y: 105, distance: 25.7
click at [382, 105] on input "29.99" at bounding box center [453, 104] width 144 height 14
type input "129.99"
drag, startPoint x: 389, startPoint y: 174, endPoint x: 344, endPoint y: 166, distance: 46.1
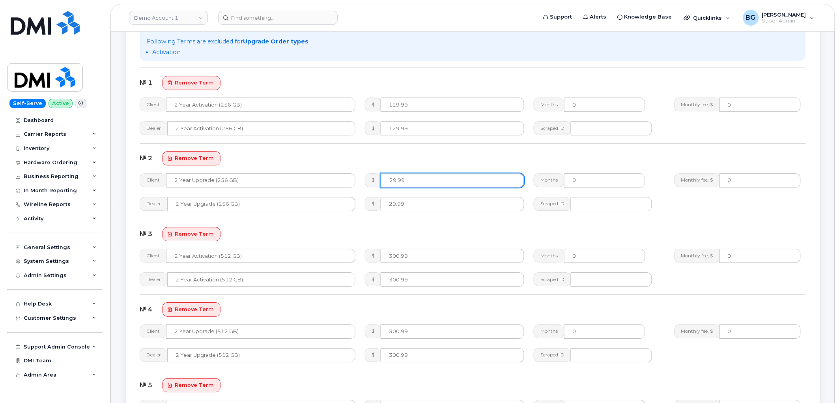
click at [344, 166] on section "№ 2 remove term Client 2 Year Upgrade (256 GB) $ 29.99 Months 0 Monthly fee, $ …" at bounding box center [473, 185] width 666 height 68
click at [387, 180] on input "29.99" at bounding box center [453, 180] width 144 height 14
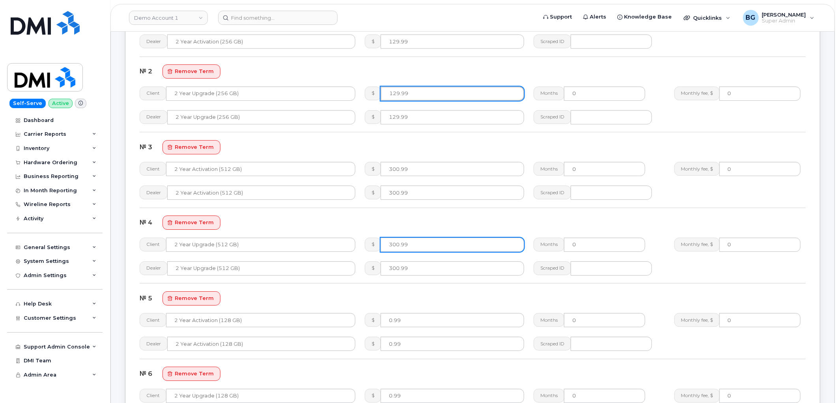
scroll to position [818, 0]
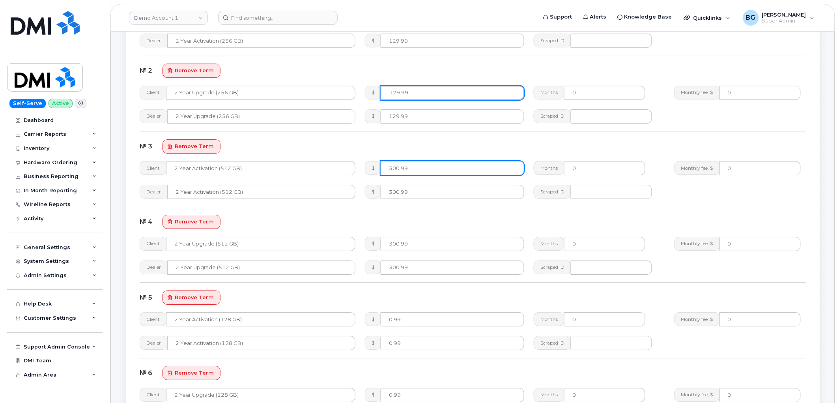
type input "129.99"
click at [399, 166] on input "300.99" at bounding box center [453, 168] width 144 height 14
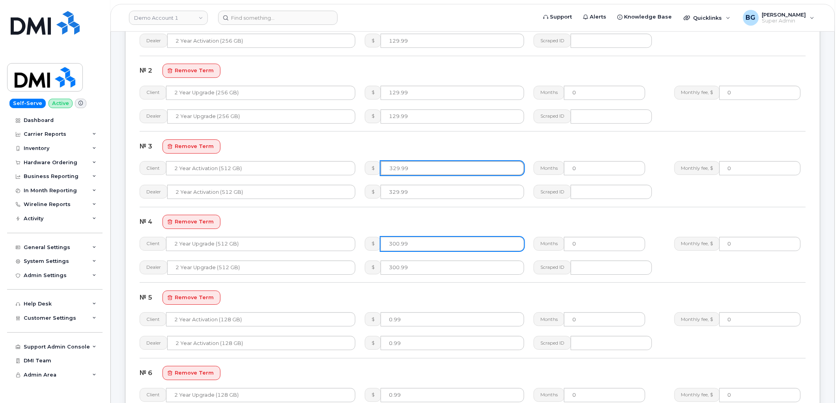
type input "329.99"
click at [400, 245] on input "300.99" at bounding box center [453, 244] width 144 height 14
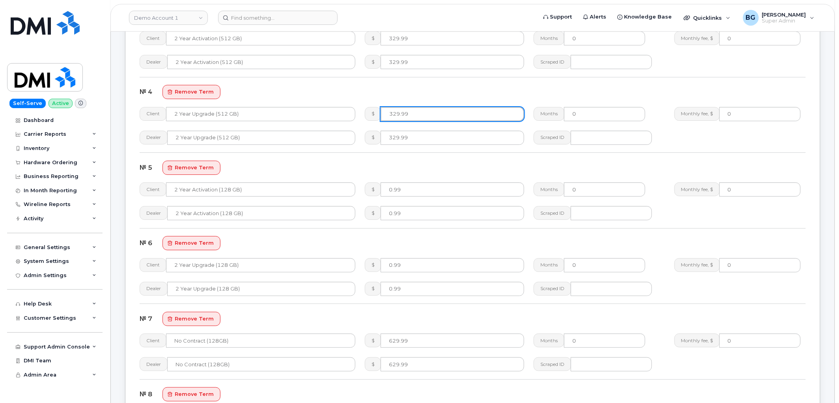
scroll to position [964, 0]
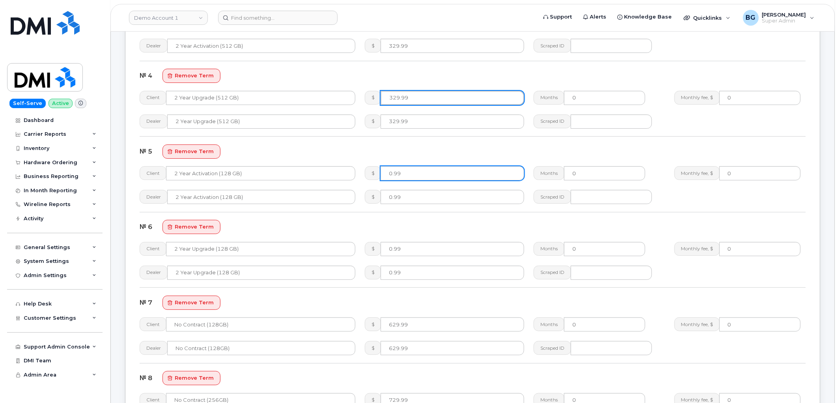
type input "329.99"
drag, startPoint x: 403, startPoint y: 174, endPoint x: 410, endPoint y: 207, distance: 33.7
click at [381, 174] on input "0.99" at bounding box center [453, 173] width 144 height 14
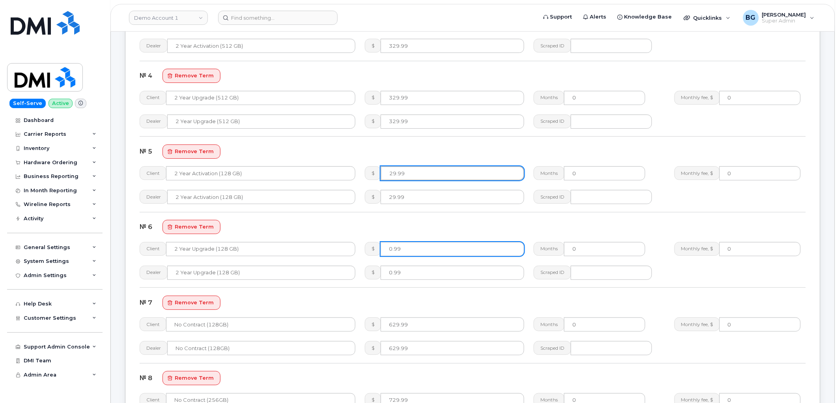
type input "29.99"
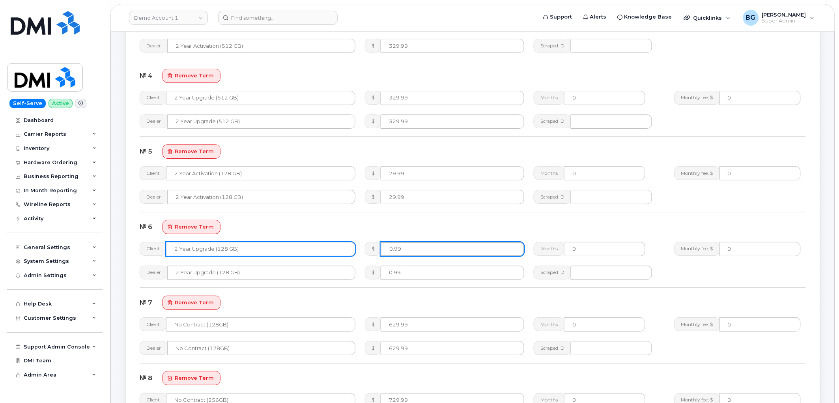
drag, startPoint x: 391, startPoint y: 250, endPoint x: 339, endPoint y: 250, distance: 51.7
click at [344, 250] on div "Client 2 Year Upgrade (128 GB) $ 0.99 Months 0 Monthly fee, $ 0" at bounding box center [473, 249] width 676 height 24
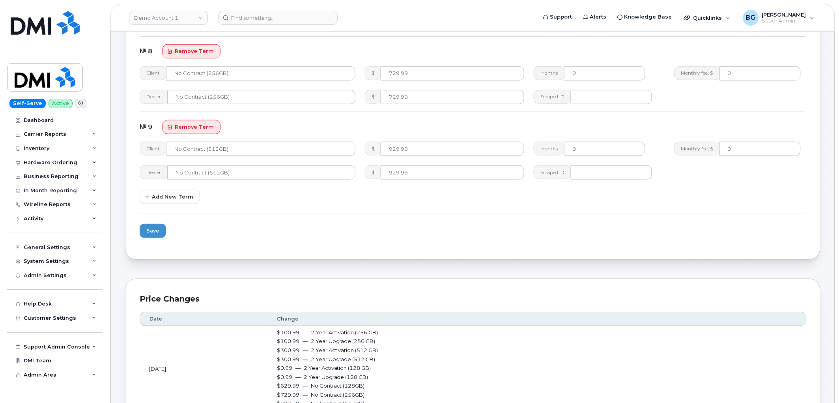
scroll to position [1315, 0]
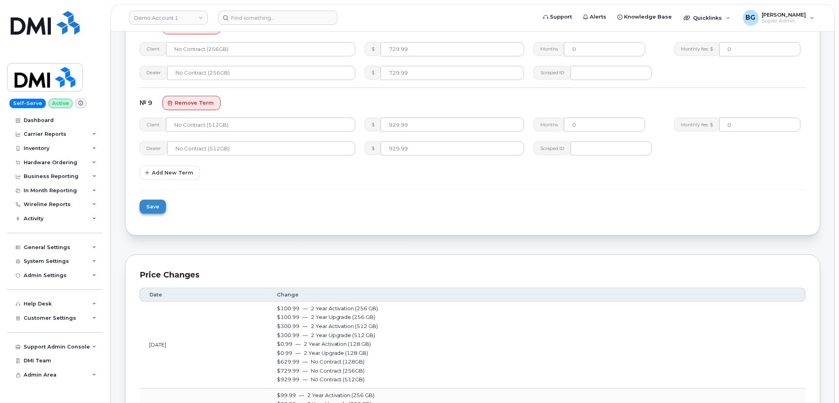
type input "29.99"
click at [152, 208] on span "Save" at bounding box center [152, 206] width 13 height 7
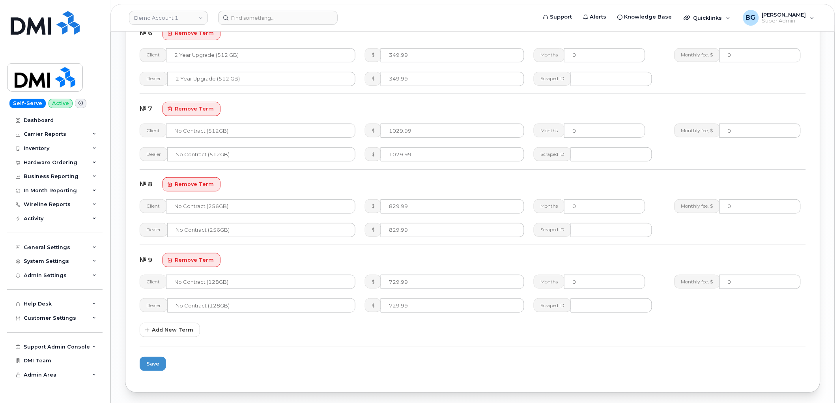
scroll to position [1169, 0]
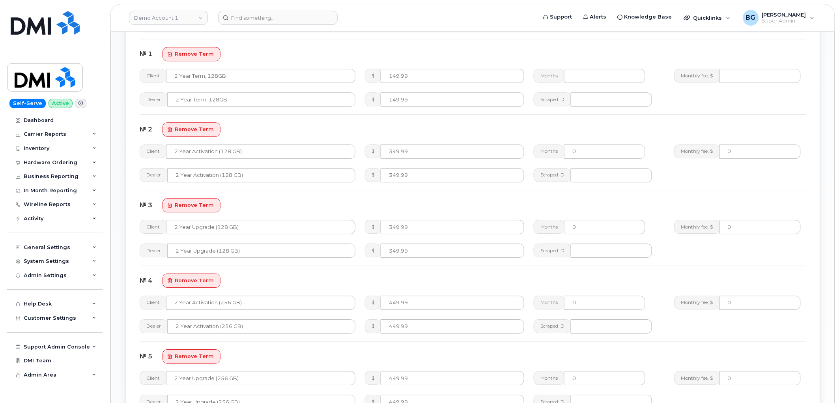
scroll to position [731, 0]
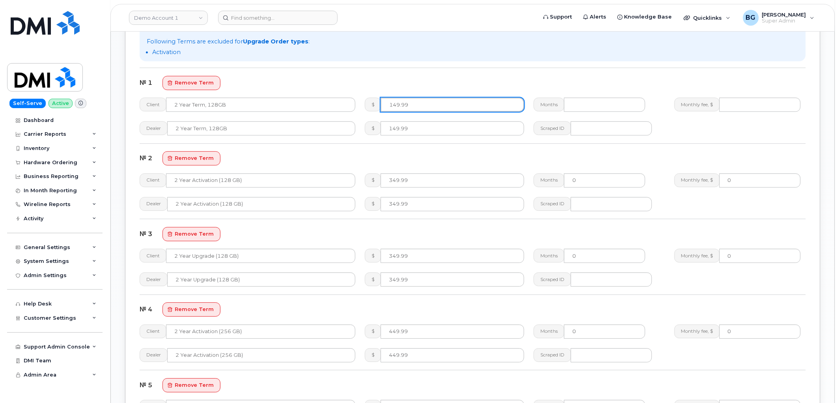
click at [365, 108] on div "$ 149.99" at bounding box center [444, 104] width 159 height 14
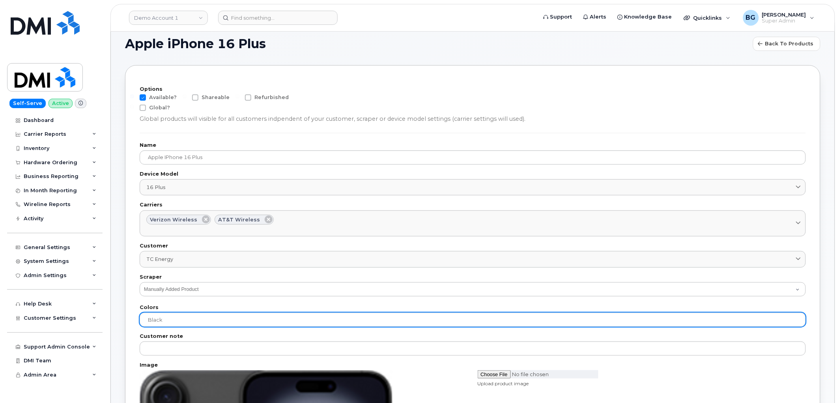
scroll to position [0, 0]
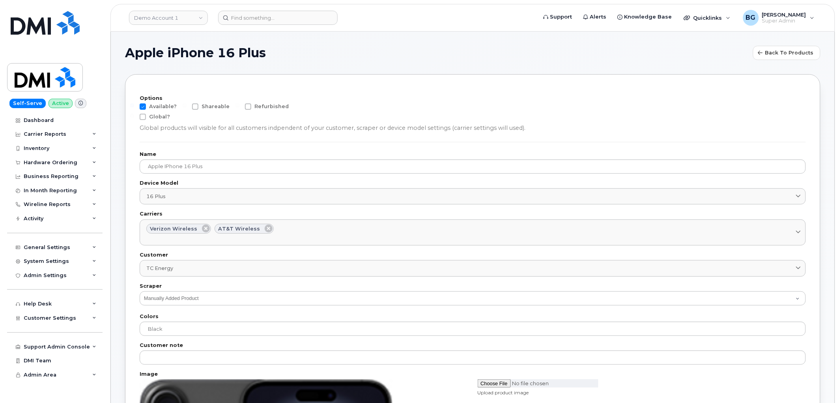
type input "379.99"
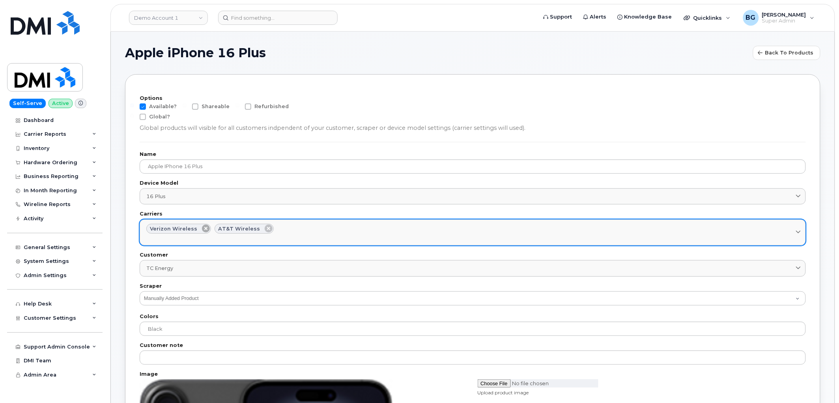
click at [202, 227] on icon at bounding box center [206, 228] width 8 height 8
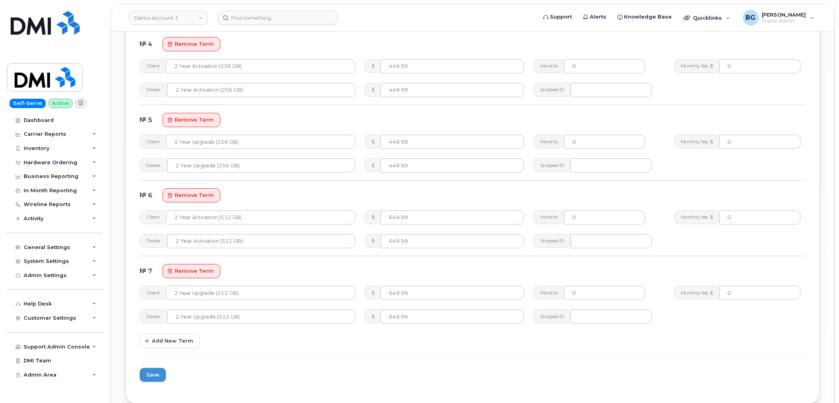
scroll to position [1081, 0]
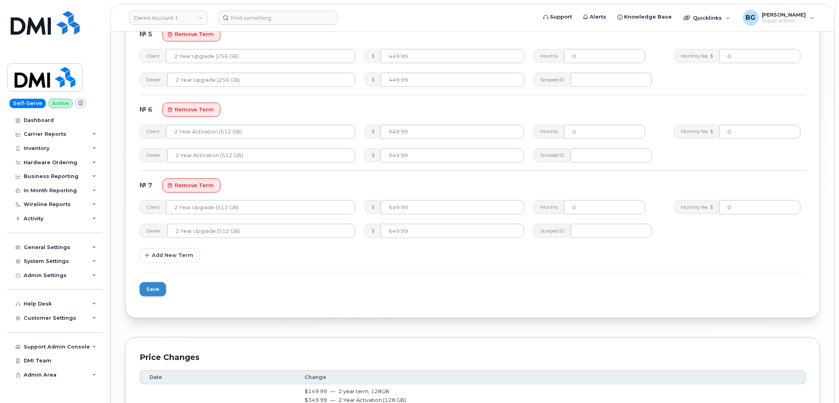
click at [151, 288] on span "Save" at bounding box center [152, 288] width 13 height 7
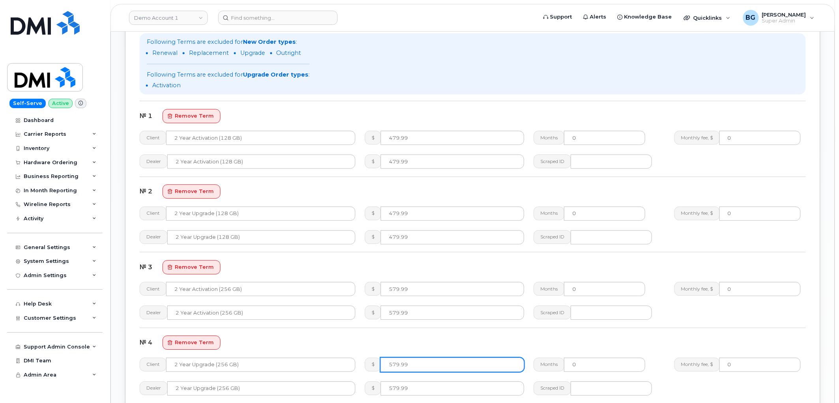
scroll to position [660, 0]
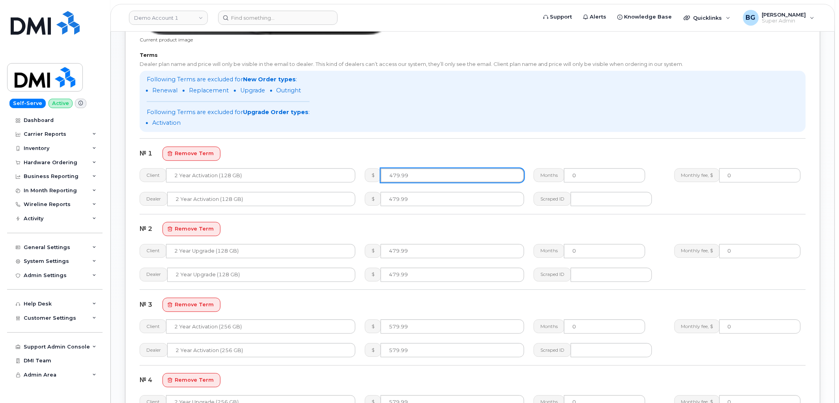
click at [393, 174] on input "479.99" at bounding box center [453, 175] width 144 height 14
type input "379.99"
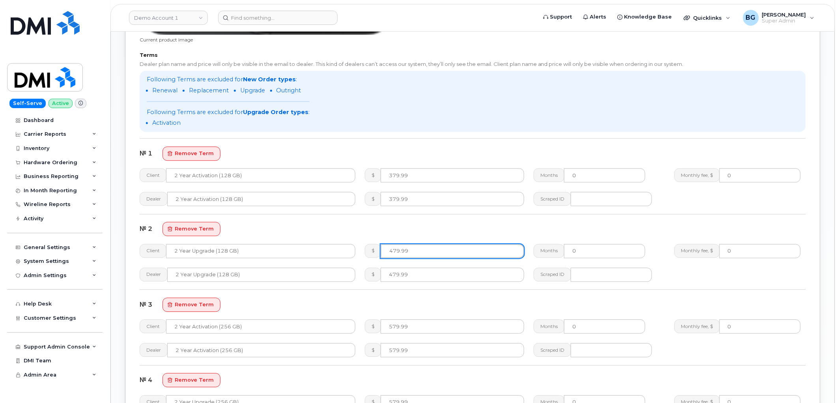
click at [391, 250] on input "479.99" at bounding box center [453, 251] width 144 height 14
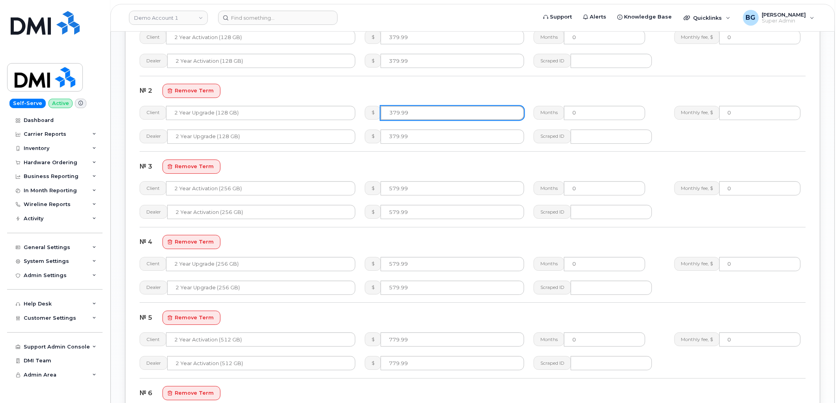
scroll to position [806, 0]
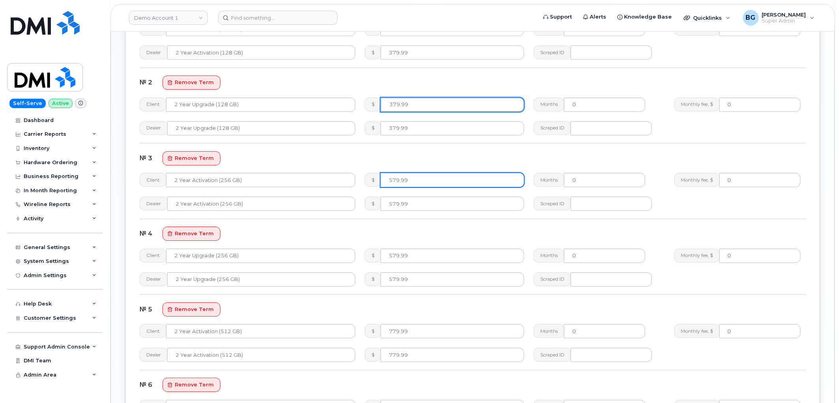
type input "379.99"
click at [395, 181] on input "579.99" at bounding box center [453, 180] width 144 height 14
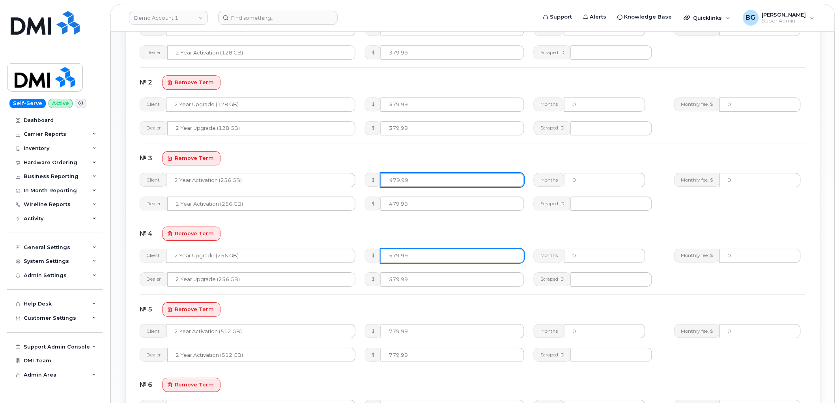
type input "479.99"
click at [392, 252] on input "579.99" at bounding box center [453, 256] width 144 height 14
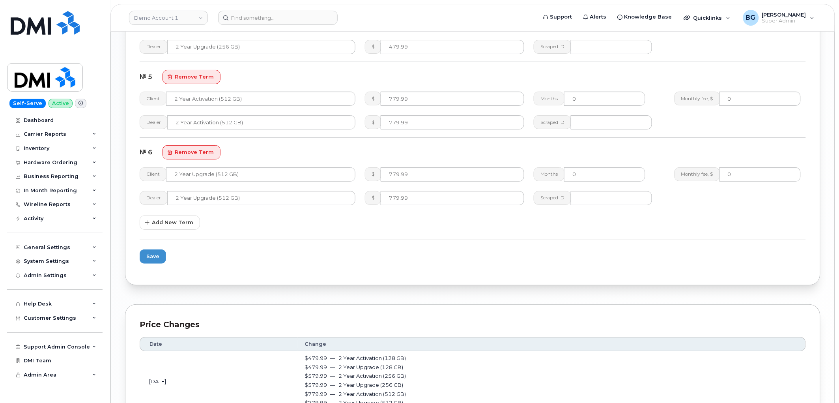
scroll to position [1040, 0]
type input "479.99"
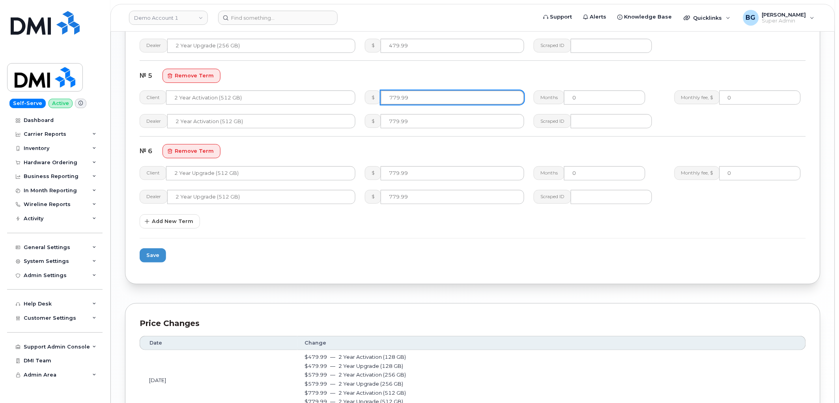
click at [393, 97] on input "779.99" at bounding box center [453, 97] width 144 height 14
type input "679.99"
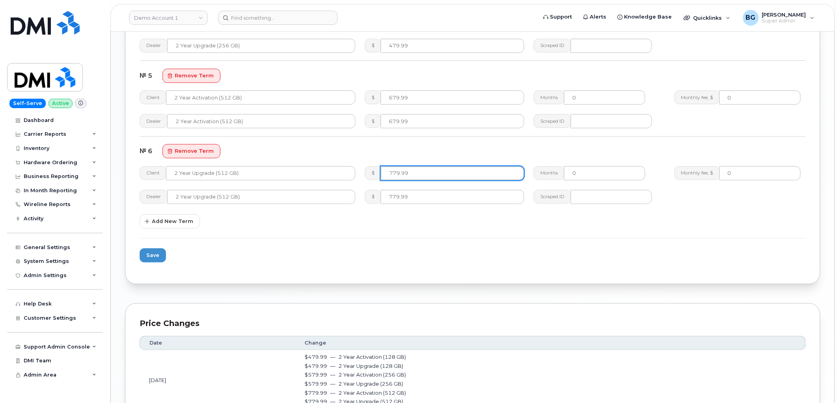
click at [393, 174] on input "779.99" at bounding box center [453, 173] width 144 height 14
type input "679.99"
click at [153, 254] on span "Save" at bounding box center [152, 254] width 13 height 7
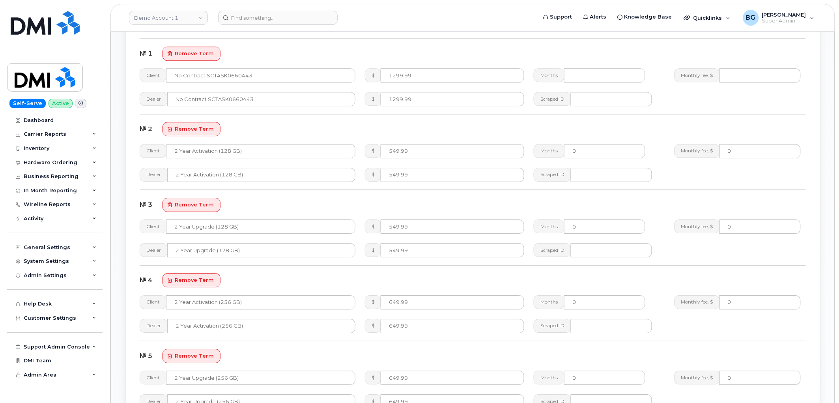
scroll to position [759, 0]
click at [189, 56] on span "remove term" at bounding box center [194, 53] width 39 height 7
type input "2 Year Activation (128 GB)"
type input "549.99"
type input "0"
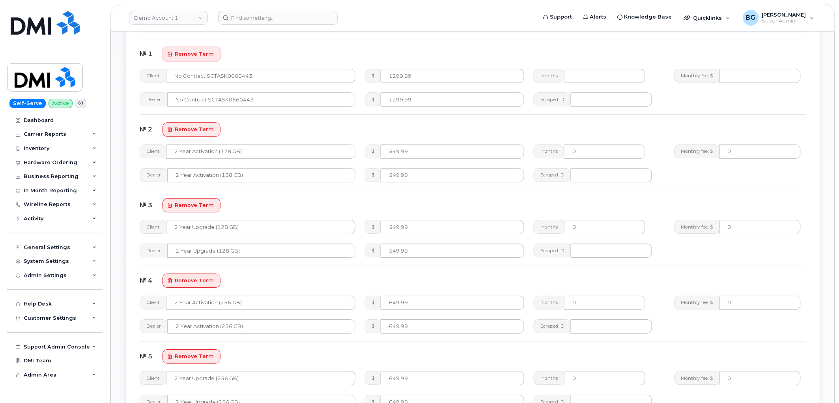
type input "0"
type input "2 Year Upgrade (128 GB)"
type input "2 Year Activation (256 GB)"
type input "649.99"
type input "2 Year Upgrade (256 GB)"
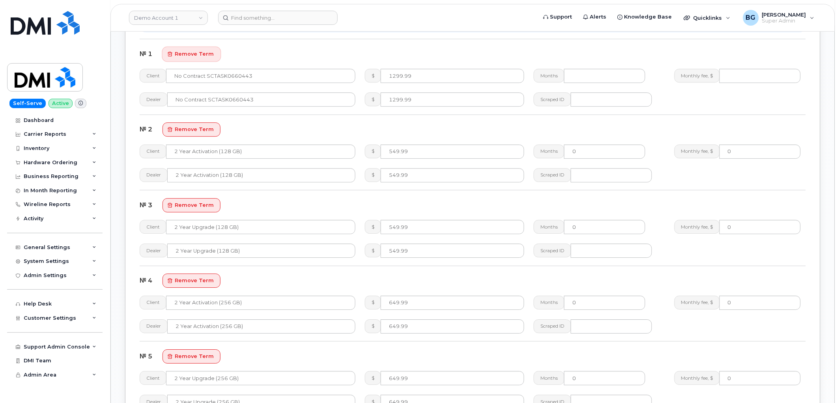
type input "2 Year Activation (512 GB)"
type input "849.99"
type input "2 Year Upgrade (512 GB)"
type input "2 Year Activation (1 TB)"
type input "1049.99"
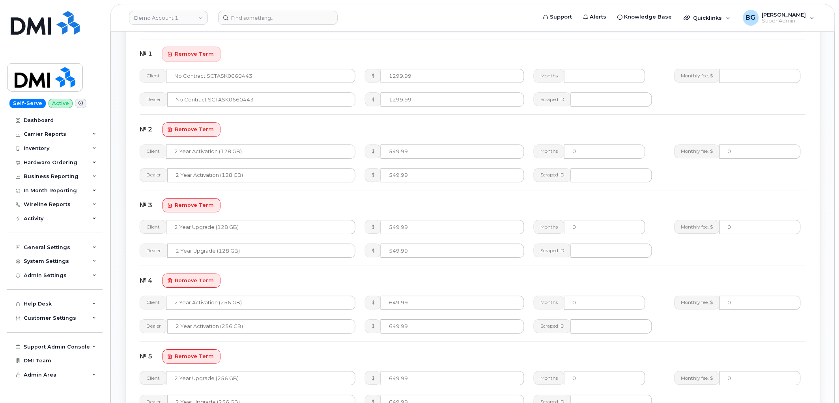
type input "2 Year Upgrade (1 TB)"
click at [393, 76] on input "549.99" at bounding box center [453, 76] width 144 height 14
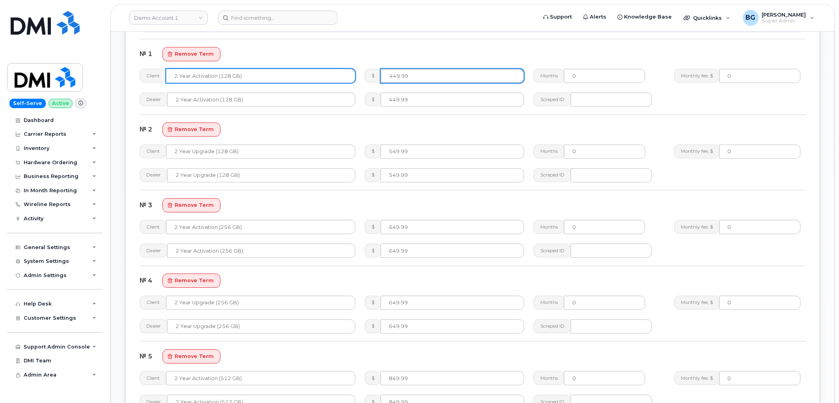
drag, startPoint x: 419, startPoint y: 75, endPoint x: 330, endPoint y: 81, distance: 88.6
click at [330, 81] on div "Client 2 Year Activation (128 GB) $ 449.99 Months 0 Monthly fee, $ 0" at bounding box center [473, 76] width 676 height 24
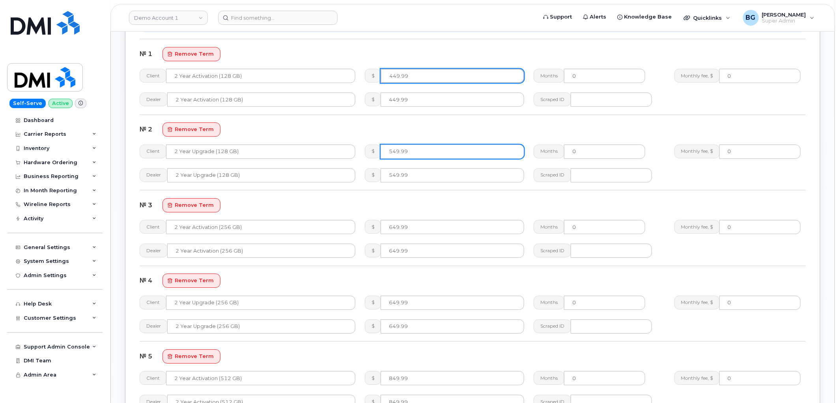
type input "449.99"
drag, startPoint x: 410, startPoint y: 151, endPoint x: 369, endPoint y: 151, distance: 41.0
click at [370, 151] on div "$ 549.99" at bounding box center [444, 151] width 159 height 14
paste input "4"
type input "449.99"
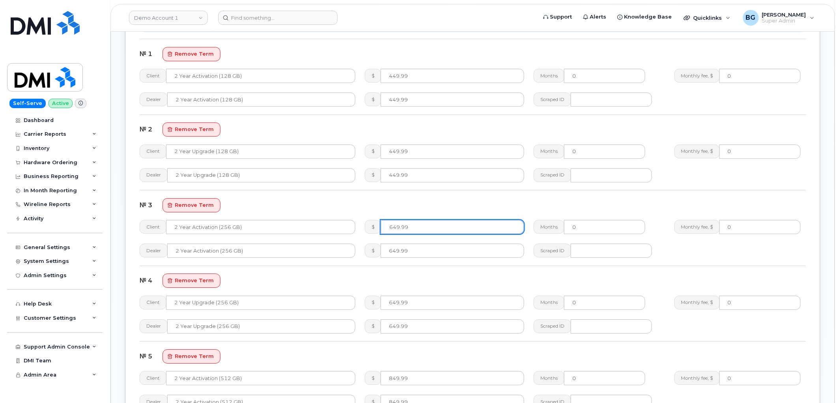
drag, startPoint x: 423, startPoint y: 224, endPoint x: 367, endPoint y: 221, distance: 56.5
click at [367, 221] on div "$ 649.99" at bounding box center [444, 227] width 159 height 14
paste input "5"
type input "549.99"
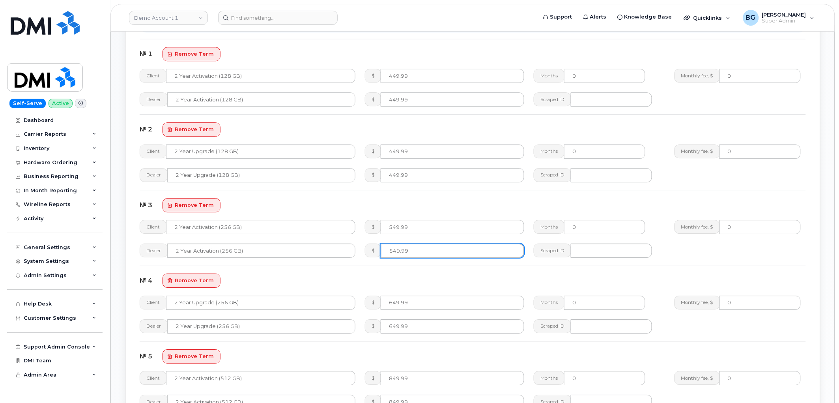
drag, startPoint x: 421, startPoint y: 250, endPoint x: 374, endPoint y: 250, distance: 46.6
click at [374, 250] on div "$" at bounding box center [444, 250] width 159 height 14
paste input "549.99"
drag, startPoint x: 450, startPoint y: 254, endPoint x: 369, endPoint y: 258, distance: 81.3
click at [372, 254] on div "$ 549.99" at bounding box center [444, 250] width 159 height 14
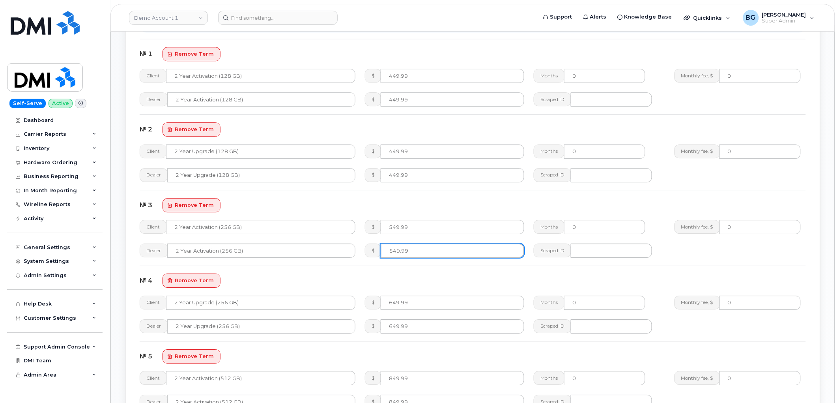
paste input "number"
type input "549.99"
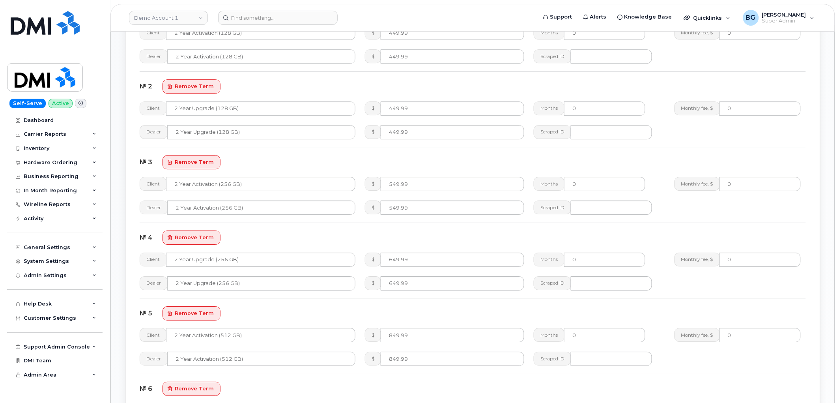
scroll to position [847, 0]
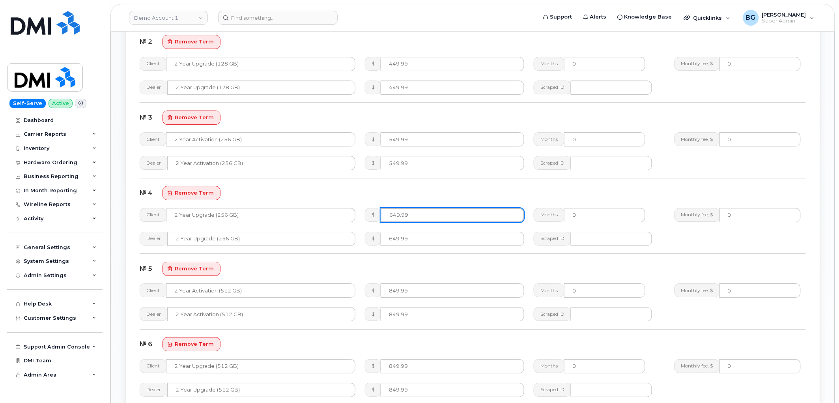
drag, startPoint x: 416, startPoint y: 213, endPoint x: 355, endPoint y: 208, distance: 61.4
click at [355, 208] on div "Client 2 Year Upgrade (256 GB) $ 649.99 Months 0 Monthly fee, $ 0" at bounding box center [473, 215] width 676 height 24
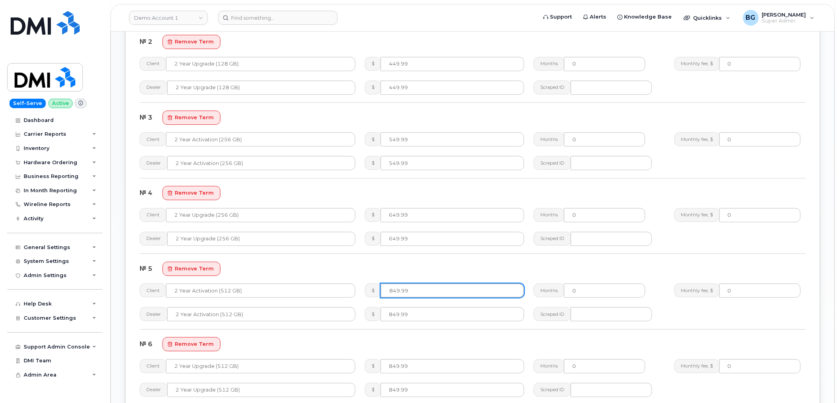
click at [431, 290] on input "849.99" at bounding box center [453, 290] width 144 height 14
drag, startPoint x: 431, startPoint y: 290, endPoint x: 379, endPoint y: 293, distance: 52.1
click at [376, 290] on div "$ 849.99" at bounding box center [444, 290] width 159 height 14
paste input "7"
type input "749.99"
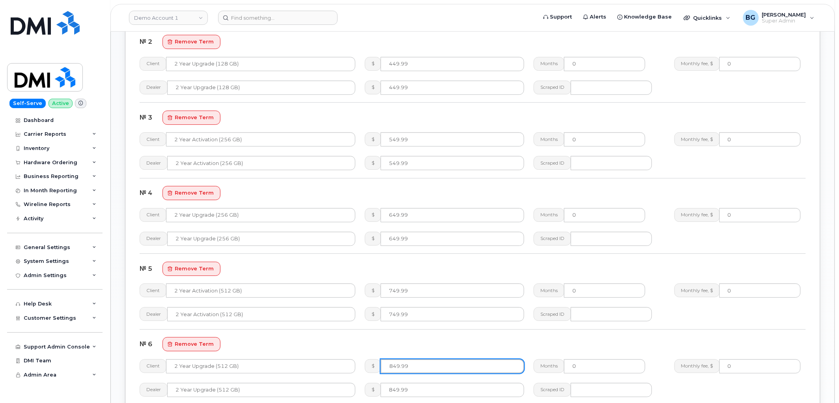
drag, startPoint x: 415, startPoint y: 364, endPoint x: 368, endPoint y: 365, distance: 47.0
click at [367, 363] on div "$ 849.99" at bounding box center [444, 366] width 159 height 14
paste input "7"
type input "749.99"
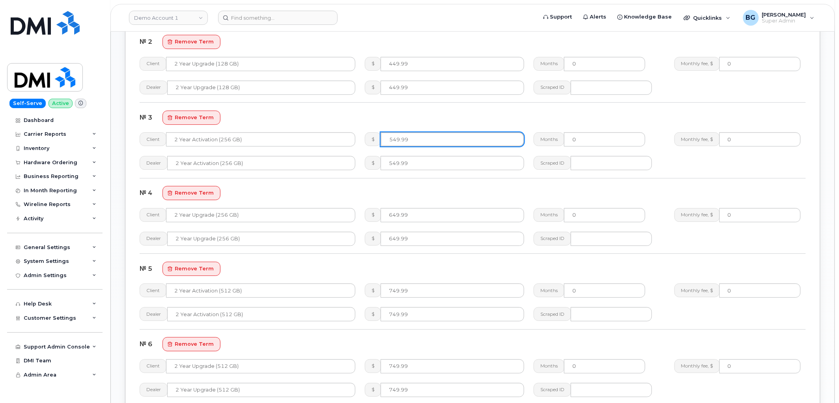
drag, startPoint x: 410, startPoint y: 140, endPoint x: 379, endPoint y: 147, distance: 32.3
click at [377, 142] on div "$ 549.99" at bounding box center [444, 139] width 159 height 14
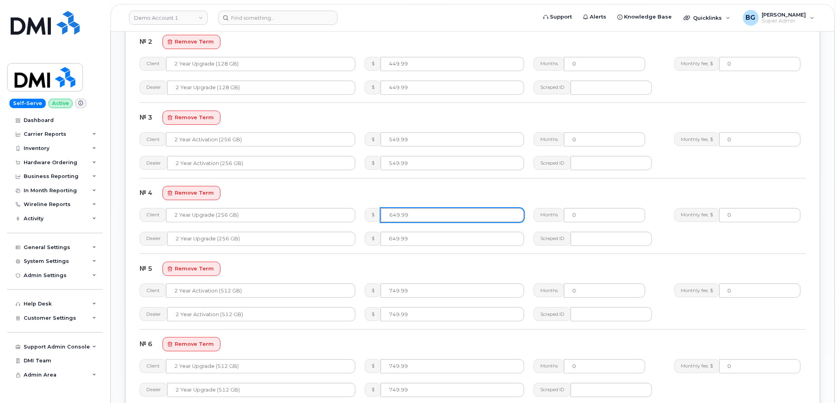
drag, startPoint x: 413, startPoint y: 219, endPoint x: 371, endPoint y: 215, distance: 42.4
click at [371, 215] on div "$ 649.99" at bounding box center [444, 215] width 159 height 14
paste input "5"
type input "549.99"
click at [420, 266] on div "№ 5 remove term" at bounding box center [473, 269] width 666 height 14
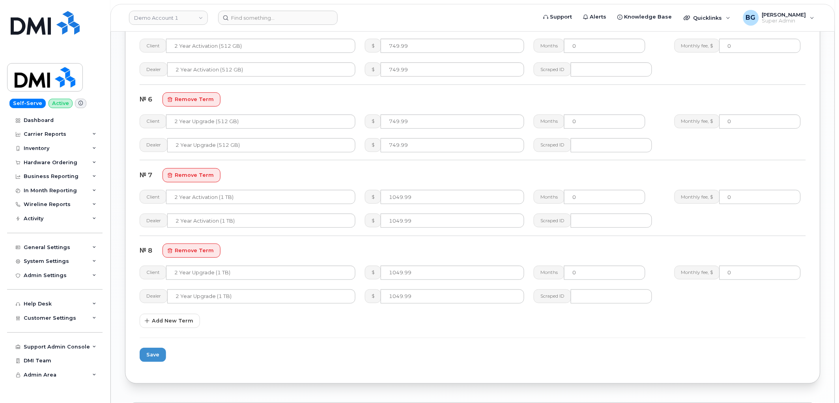
scroll to position [1110, 0]
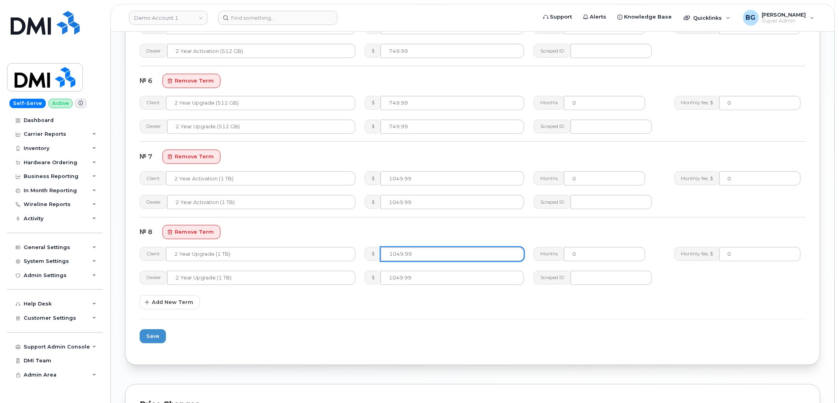
drag, startPoint x: 417, startPoint y: 254, endPoint x: 380, endPoint y: 253, distance: 37.1
click at [381, 253] on input "1049.99" at bounding box center [453, 254] width 144 height 14
paste input "9"
type input "949.99"
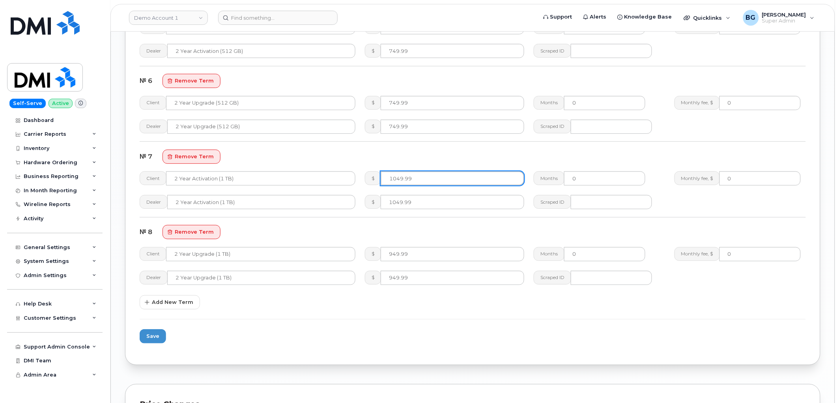
drag, startPoint x: 417, startPoint y: 177, endPoint x: 370, endPoint y: 175, distance: 46.6
click at [370, 175] on div "$ 1049.99" at bounding box center [444, 178] width 159 height 14
paste input "9"
type input "949.99"
click at [156, 338] on span "Save" at bounding box center [152, 335] width 13 height 7
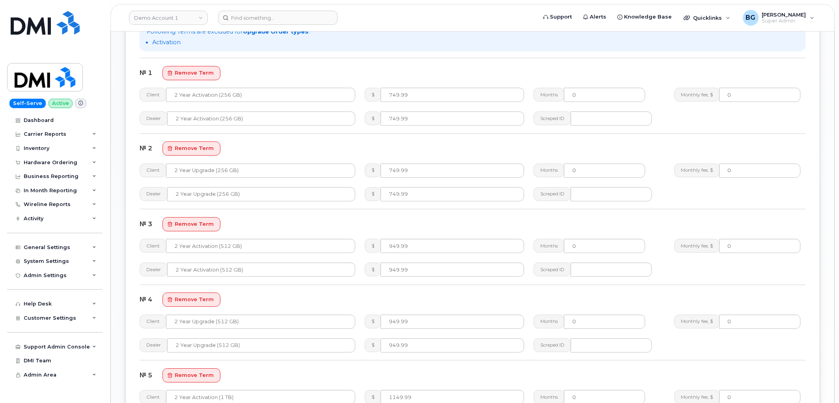
scroll to position [731, 0]
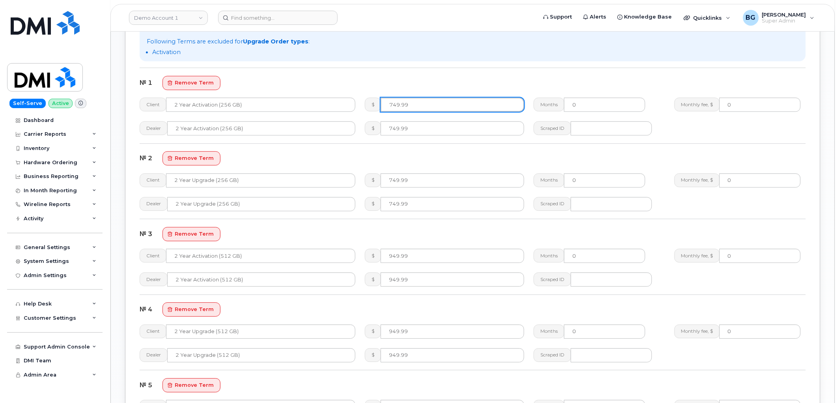
drag, startPoint x: 419, startPoint y: 108, endPoint x: 367, endPoint y: 107, distance: 52.5
click at [367, 107] on div "$ 749.99" at bounding box center [444, 104] width 159 height 14
paste input "6"
type input "649.99"
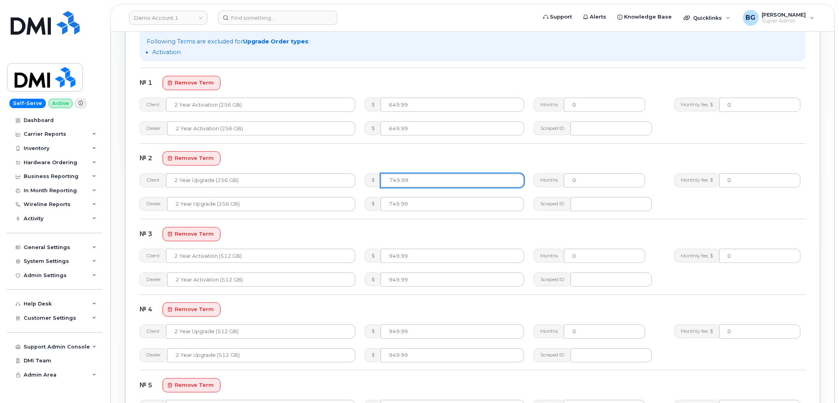
drag, startPoint x: 413, startPoint y: 179, endPoint x: 374, endPoint y: 183, distance: 39.6
click at [376, 180] on div "$ 749.99" at bounding box center [444, 180] width 159 height 14
paste input "6"
type input "649.99"
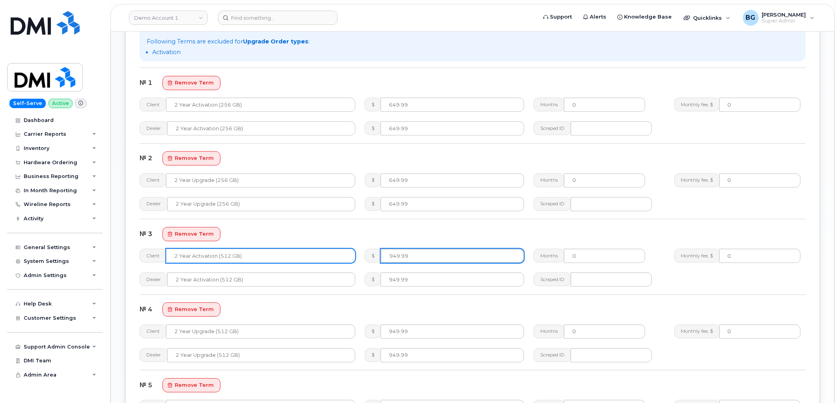
drag, startPoint x: 409, startPoint y: 259, endPoint x: 334, endPoint y: 262, distance: 75.0
click at [333, 259] on div "Client 2 Year Activation (512 GB) $ 949.99 Months 0 Monthly fee, $ 0" at bounding box center [473, 256] width 676 height 24
paste input "8"
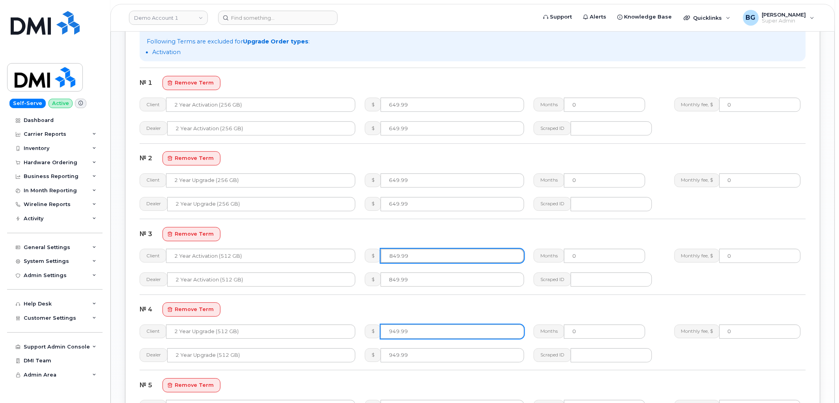
type input "849.99"
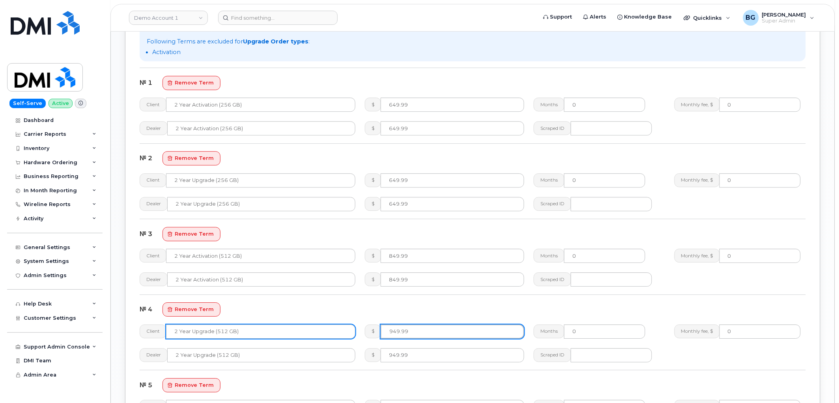
drag, startPoint x: 408, startPoint y: 332, endPoint x: 352, endPoint y: 329, distance: 56.1
click at [352, 329] on div "Client 2 Year Upgrade (512 GB) $ 949.99 Months 0 Monthly fee, $ 0" at bounding box center [473, 332] width 676 height 24
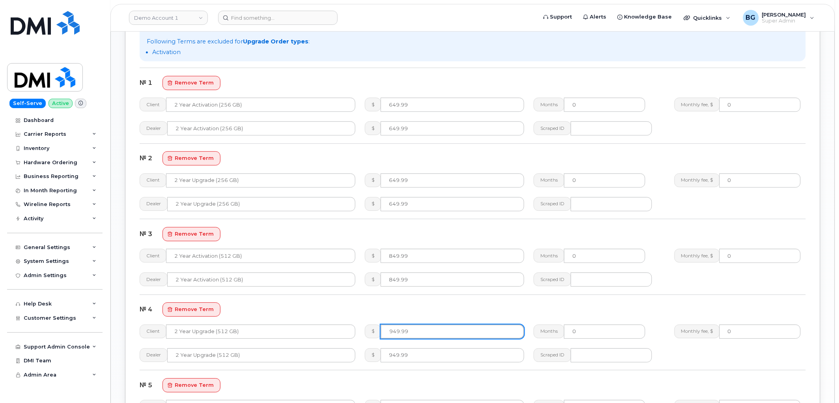
paste input "8"
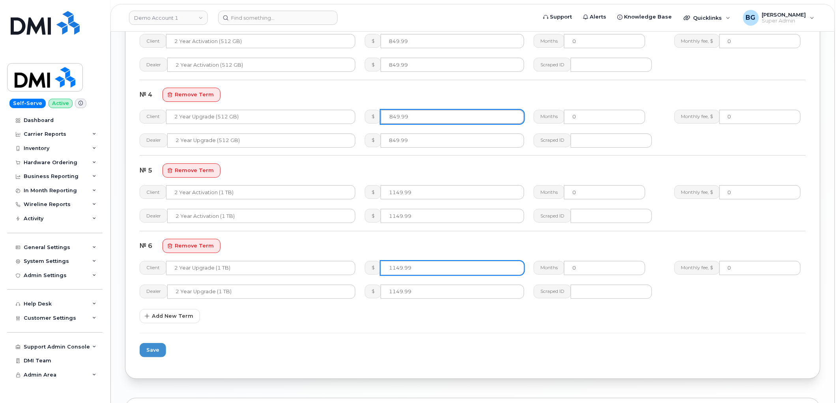
scroll to position [964, 0]
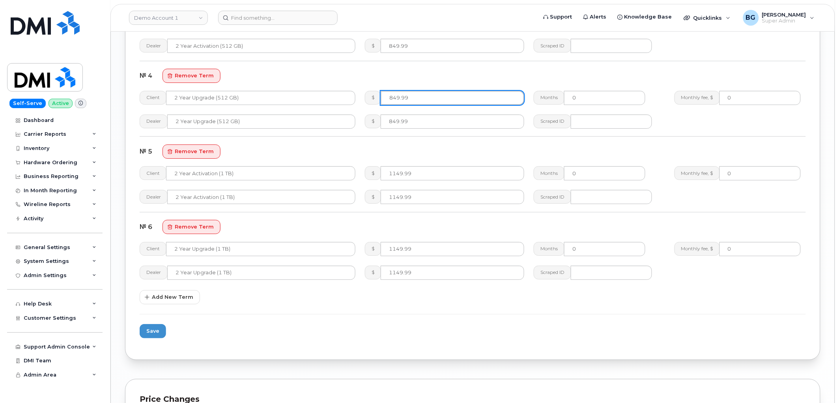
type input "849.99"
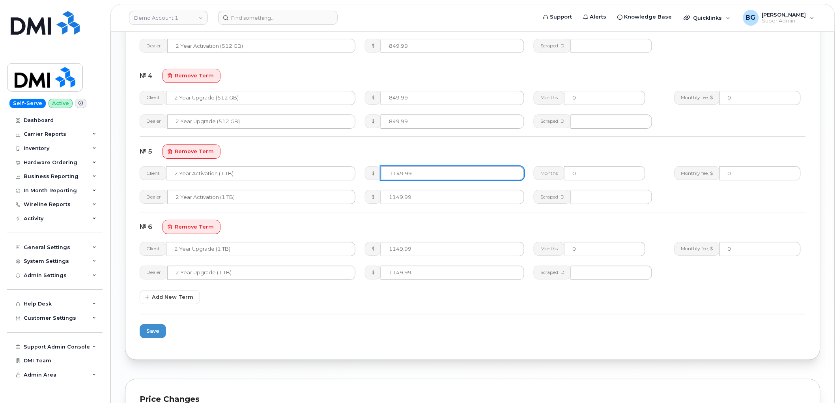
drag, startPoint x: 397, startPoint y: 176, endPoint x: 365, endPoint y: 178, distance: 32.4
click at [365, 178] on div "$ 1149.99" at bounding box center [444, 173] width 159 height 14
paste input "0"
type input "1049.99"
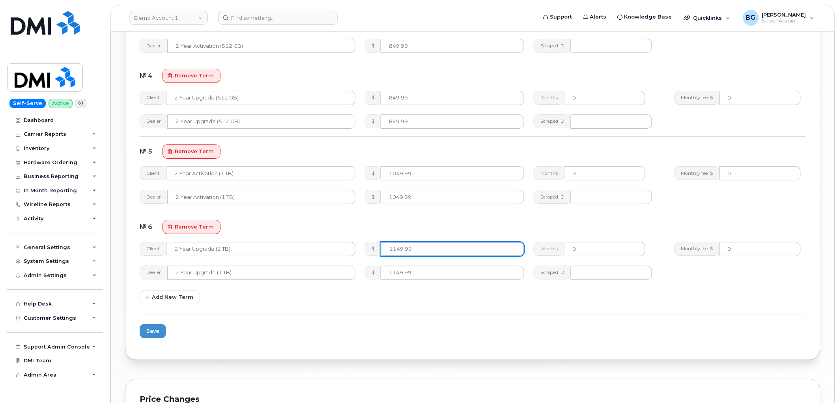
drag, startPoint x: 415, startPoint y: 253, endPoint x: 371, endPoint y: 254, distance: 44.2
click at [370, 254] on div "$ 1149.99" at bounding box center [444, 249] width 159 height 14
paste input "0"
type input "1049.99"
click at [148, 333] on span "Save" at bounding box center [152, 330] width 13 height 7
